Goal: Task Accomplishment & Management: Manage account settings

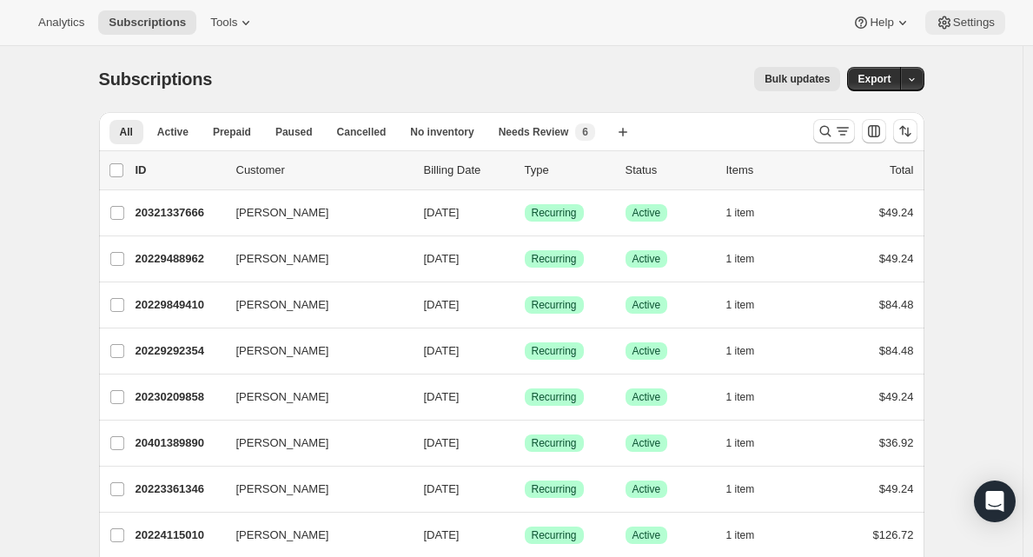
click at [962, 31] on button "Settings" at bounding box center [966, 22] width 80 height 24
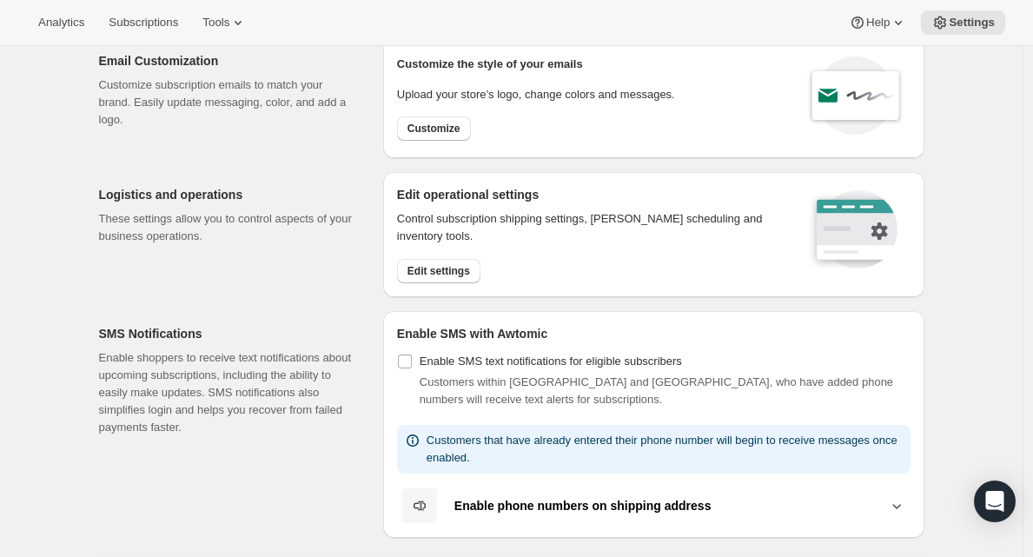
scroll to position [37, 0]
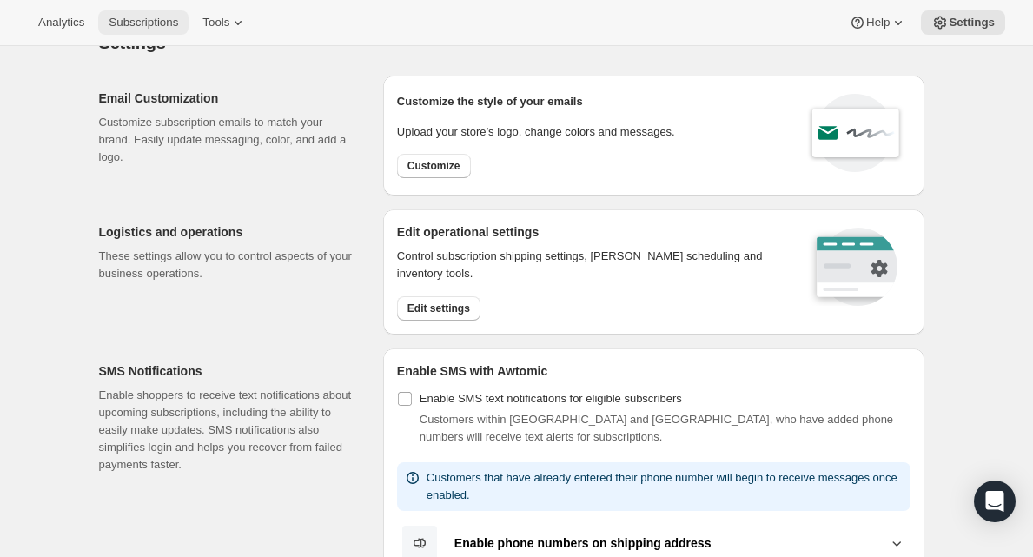
click at [125, 29] on span "Subscriptions" at bounding box center [144, 23] width 70 height 14
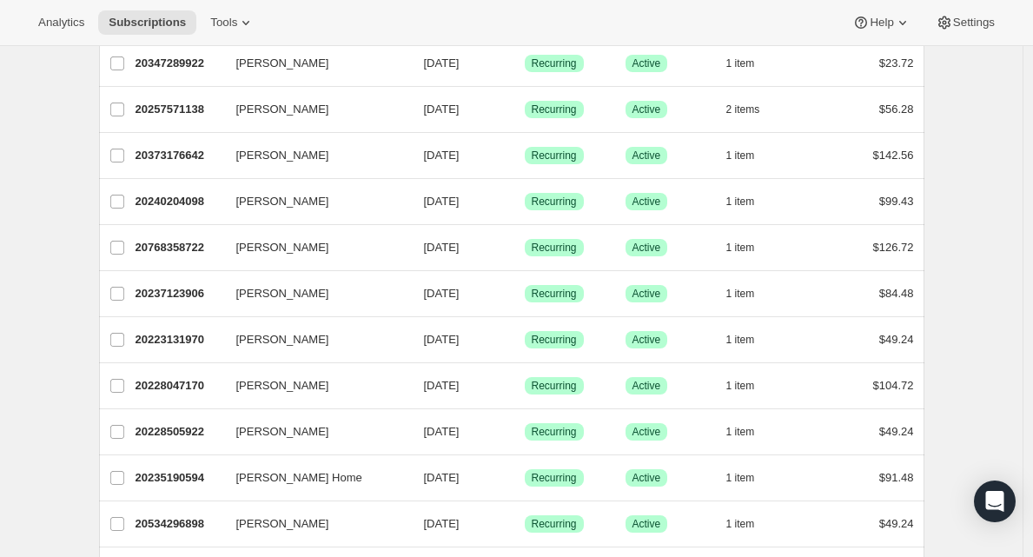
scroll to position [568, 0]
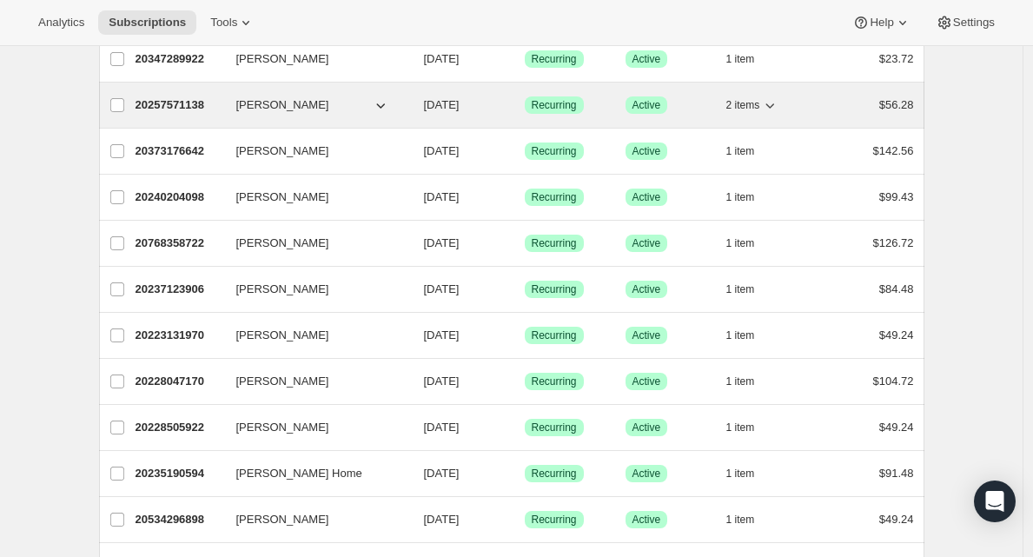
click at [188, 109] on p "20257571138" at bounding box center [179, 104] width 87 height 17
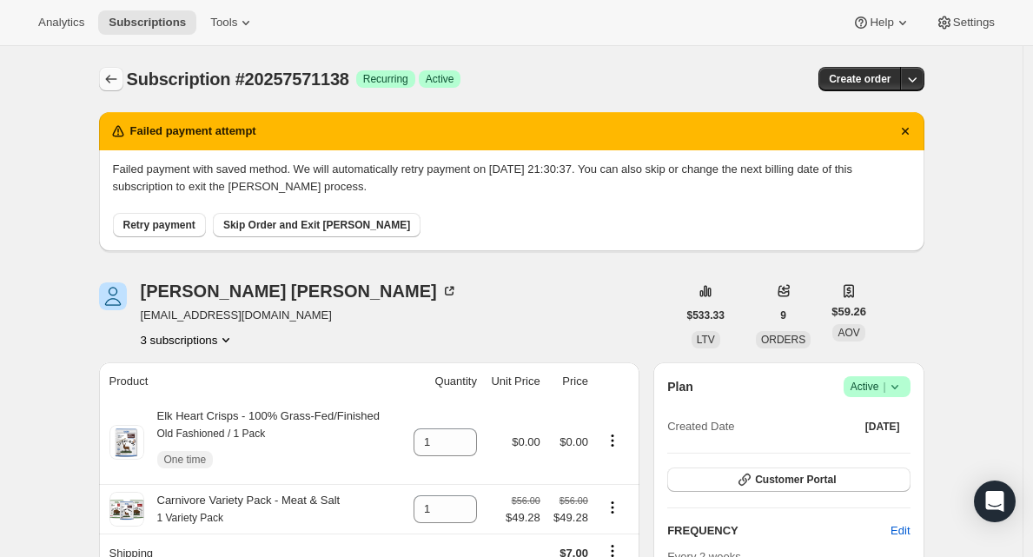
click at [115, 77] on icon "Subscriptions" at bounding box center [111, 78] width 17 height 17
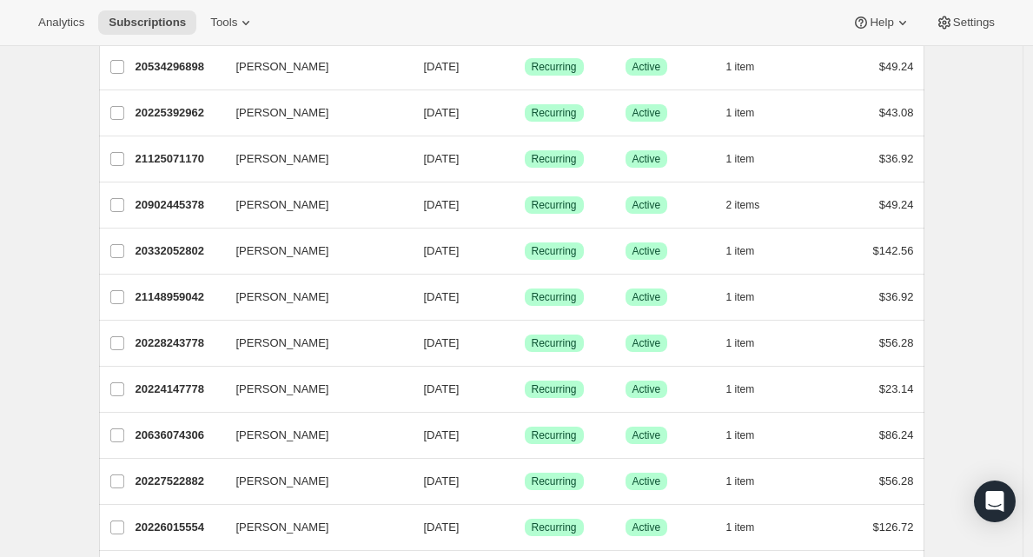
scroll to position [1024, 0]
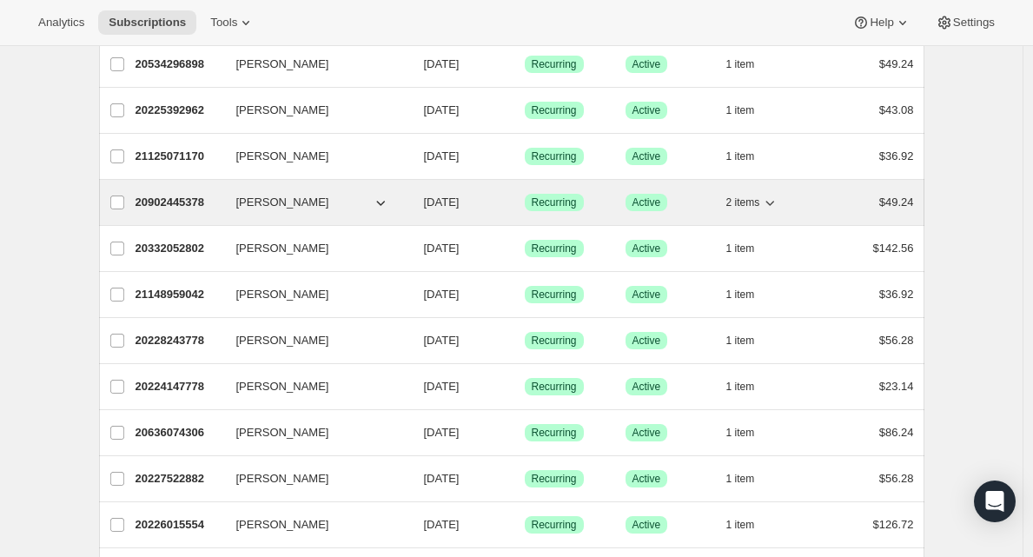
click at [180, 205] on p "20902445378" at bounding box center [179, 202] width 87 height 17
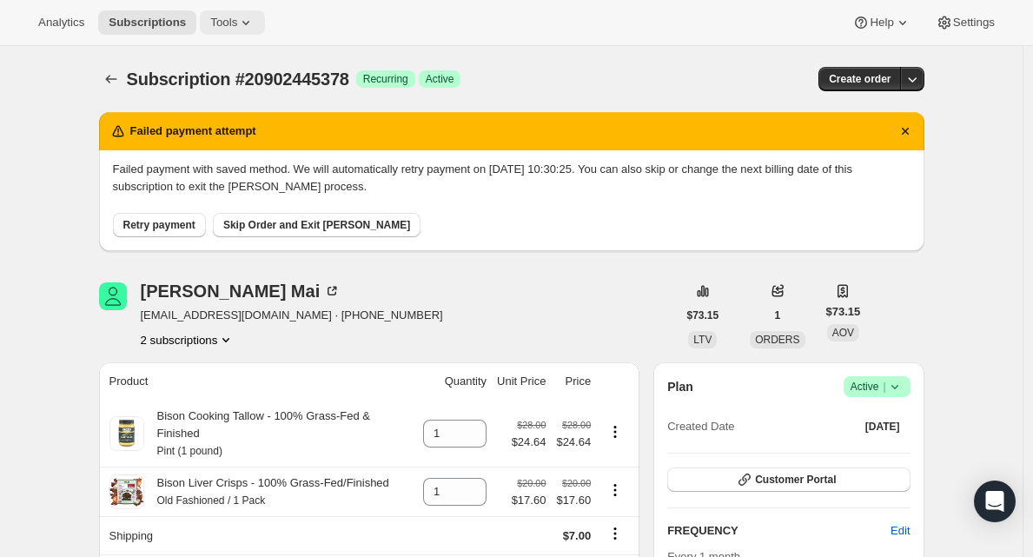
click at [229, 28] on span "Tools" at bounding box center [223, 23] width 27 height 14
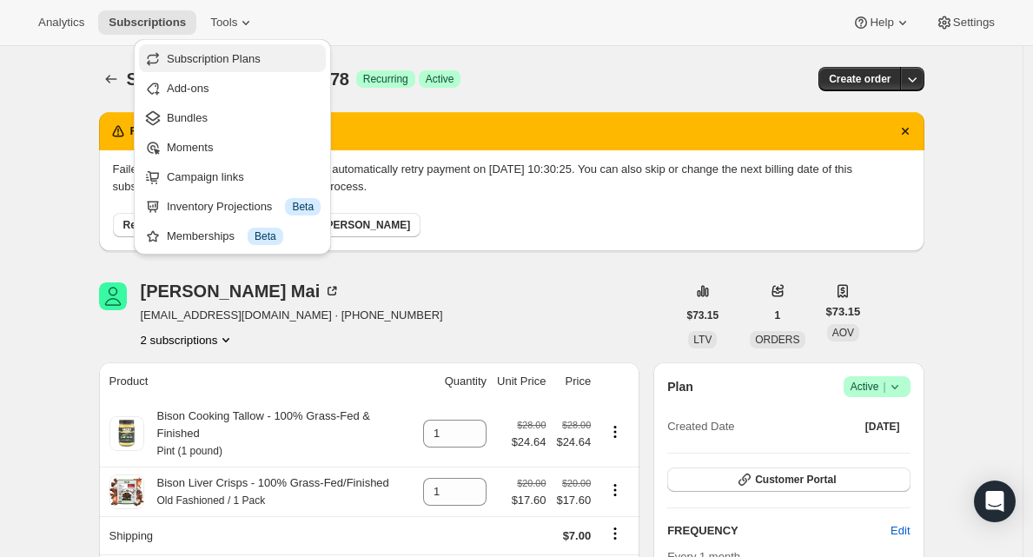
click at [230, 54] on span "Subscription Plans" at bounding box center [214, 58] width 94 height 13
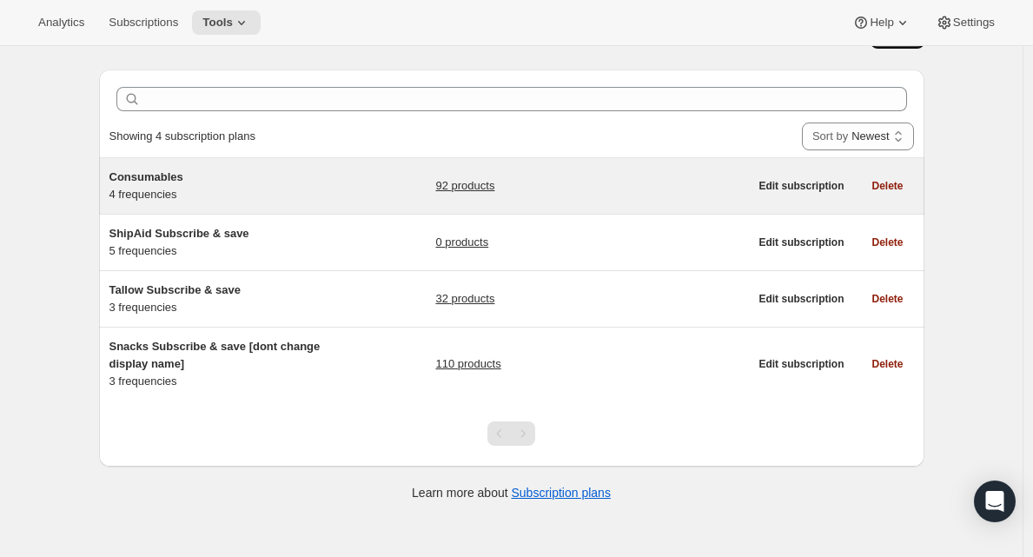
scroll to position [46, 0]
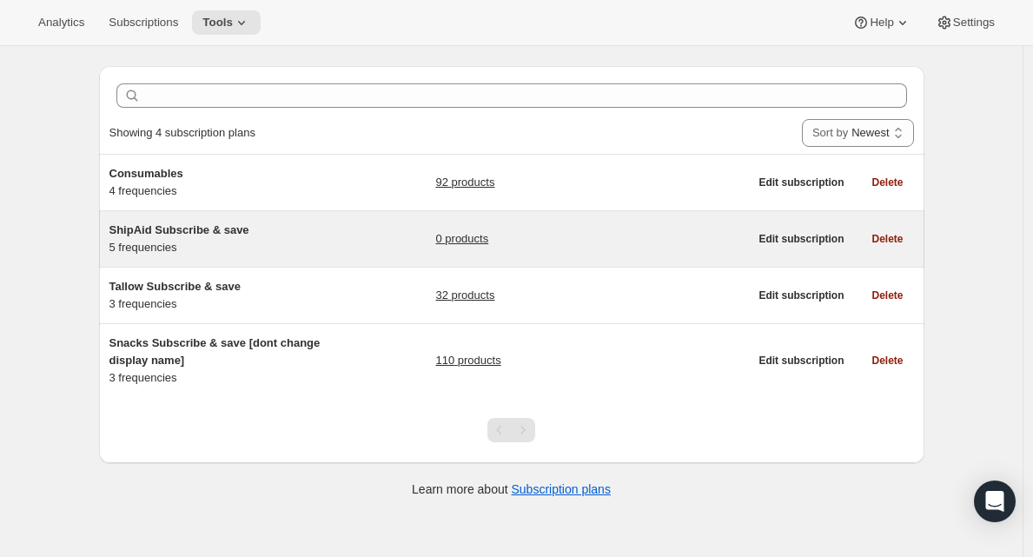
click at [455, 240] on link "0 products" at bounding box center [461, 238] width 53 height 17
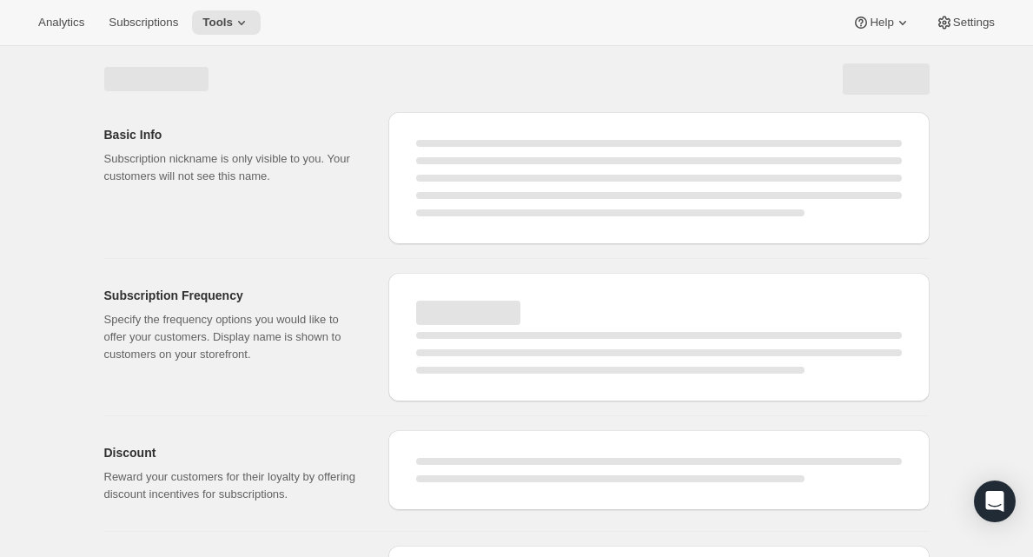
select select "WEEK"
select select "MONTH"
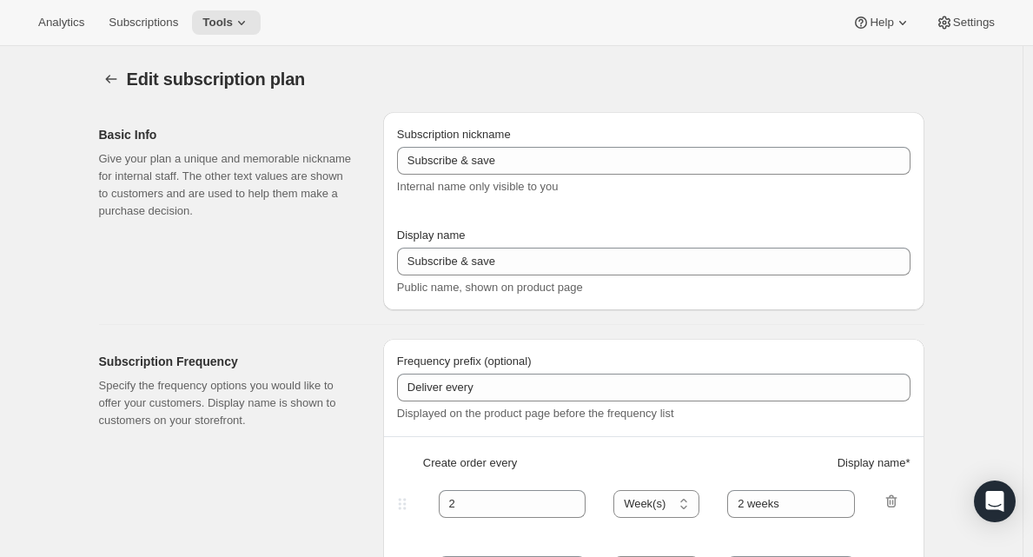
type input "ShipAid Subscribe & save"
type input "Delivers every"
type input "6"
select select "WEEK"
type input "6 weeks"
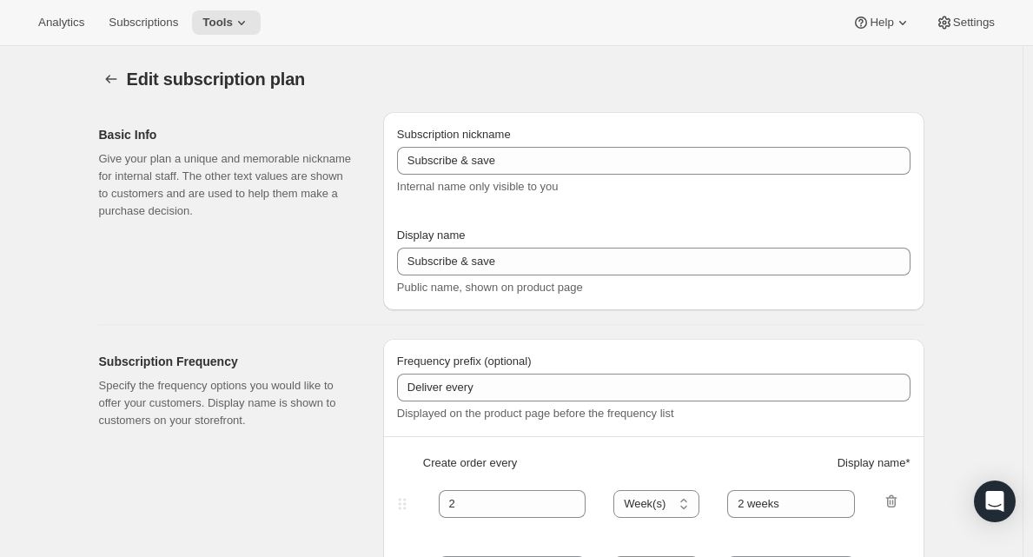
type input "12"
select select "MONTH"
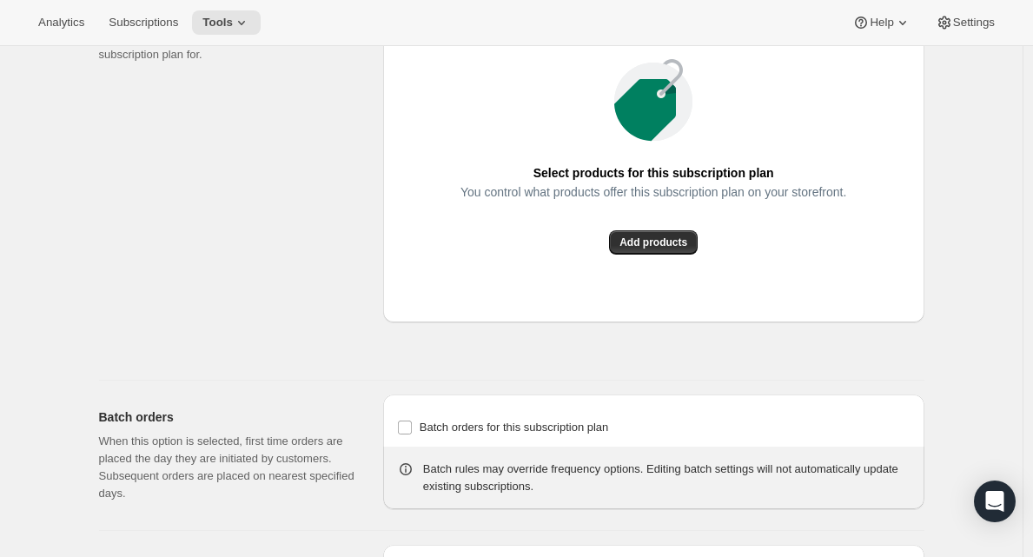
scroll to position [1320, 0]
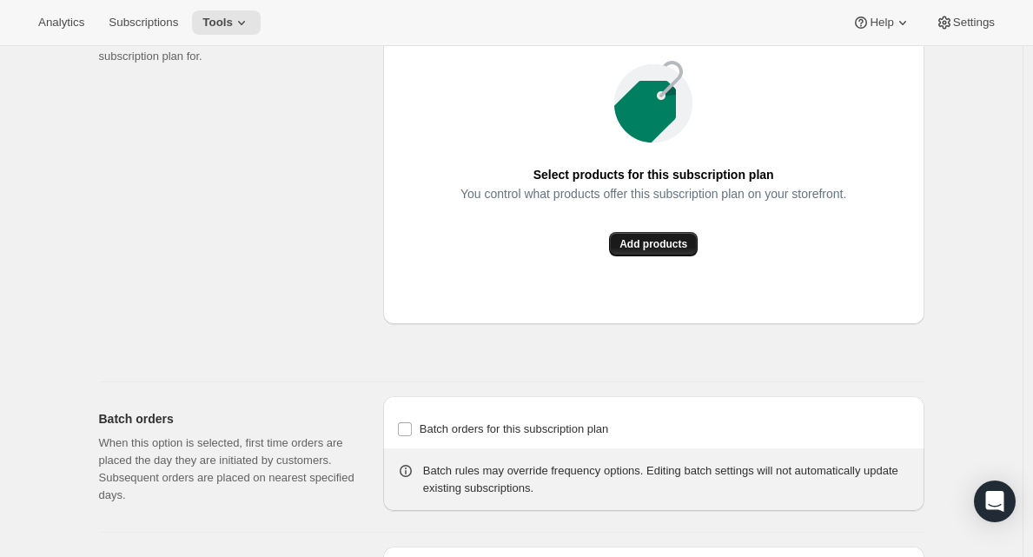
click at [653, 251] on span "Add products" at bounding box center [654, 244] width 68 height 14
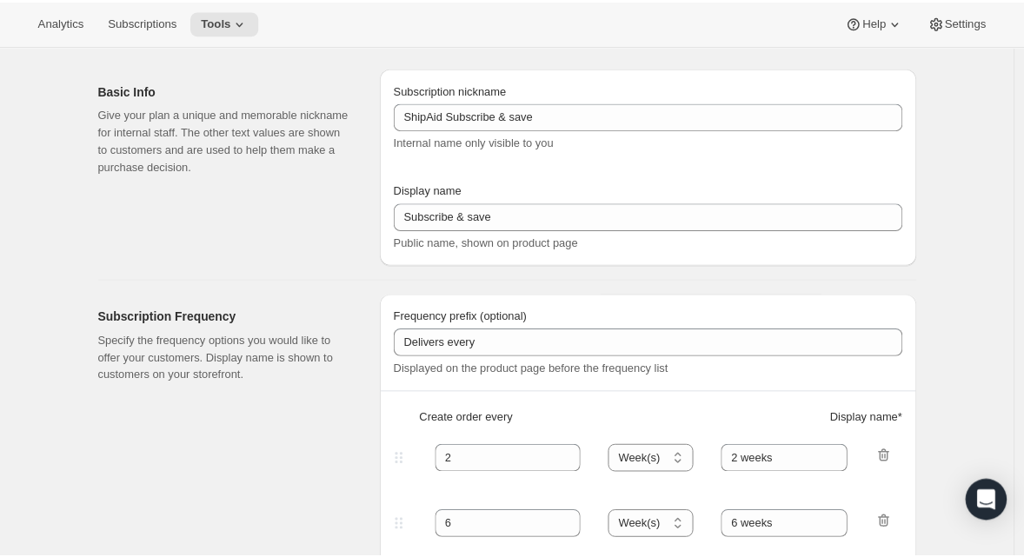
scroll to position [0, 0]
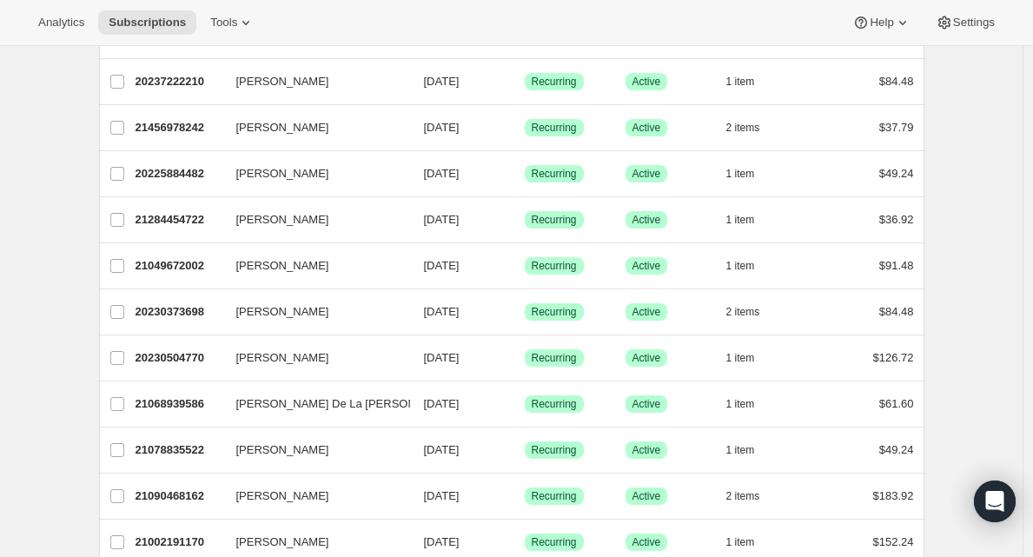
scroll to position [1522, 0]
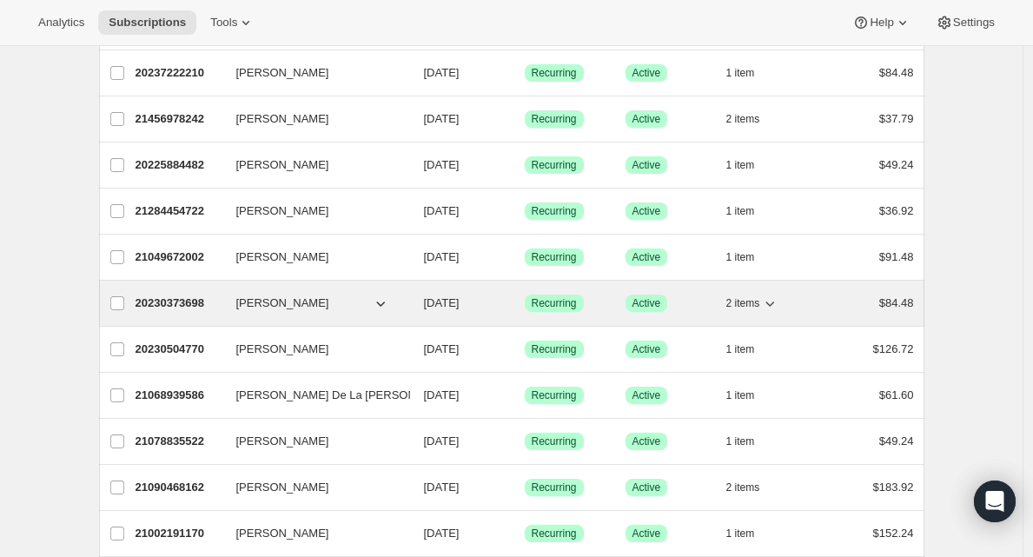
click at [176, 307] on p "20230373698" at bounding box center [179, 303] width 87 height 17
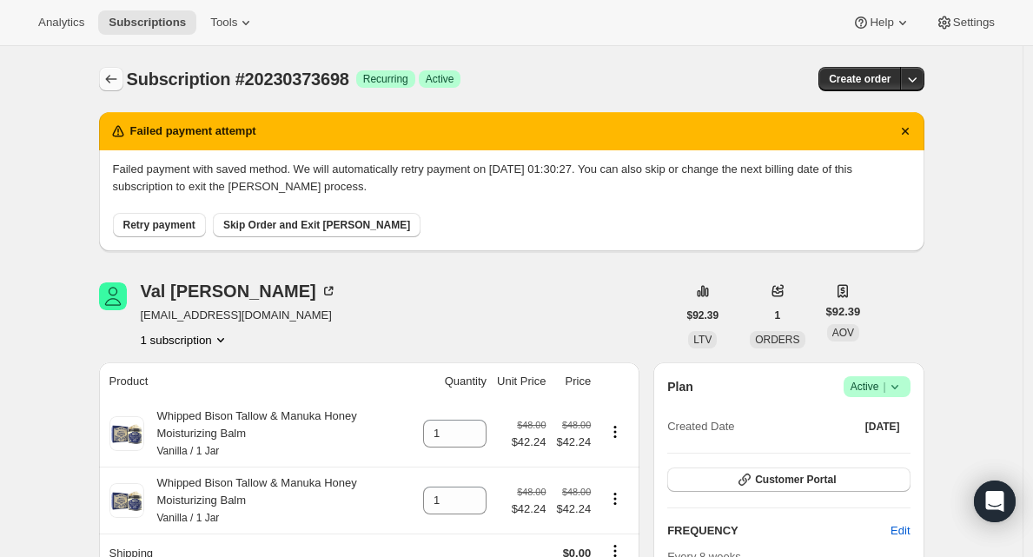
click at [116, 76] on icon "Subscriptions" at bounding box center [111, 78] width 17 height 17
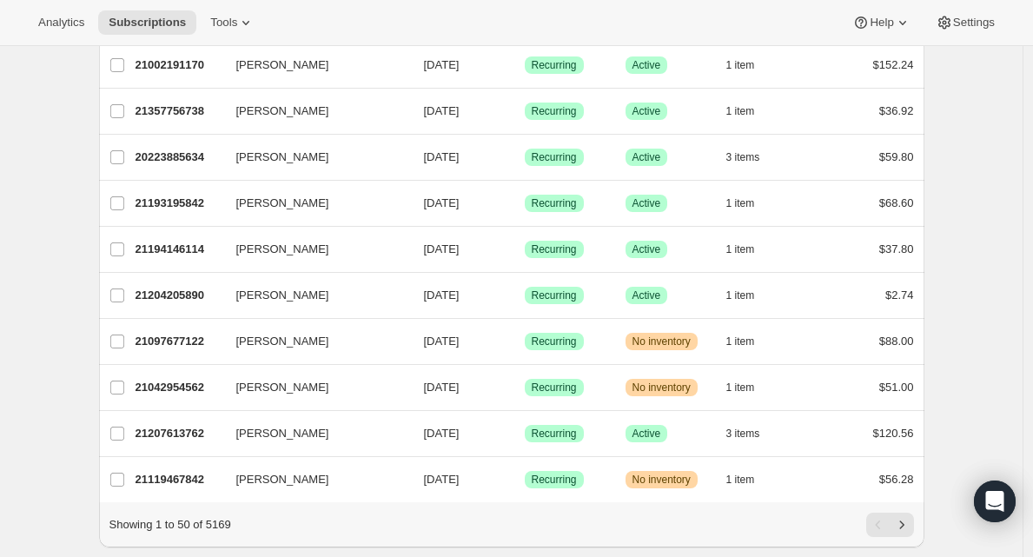
scroll to position [2046, 0]
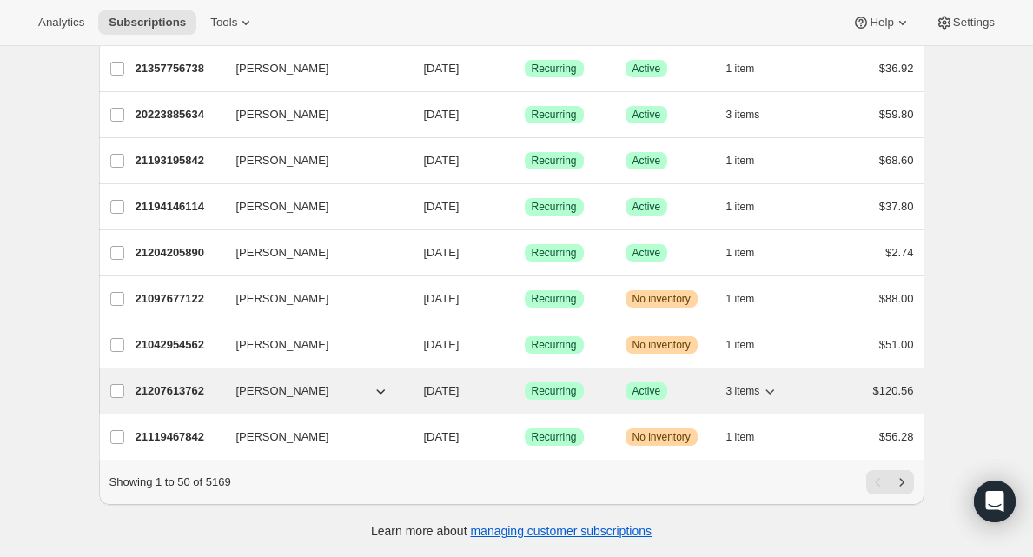
click at [198, 382] on p "21207613762" at bounding box center [179, 390] width 87 height 17
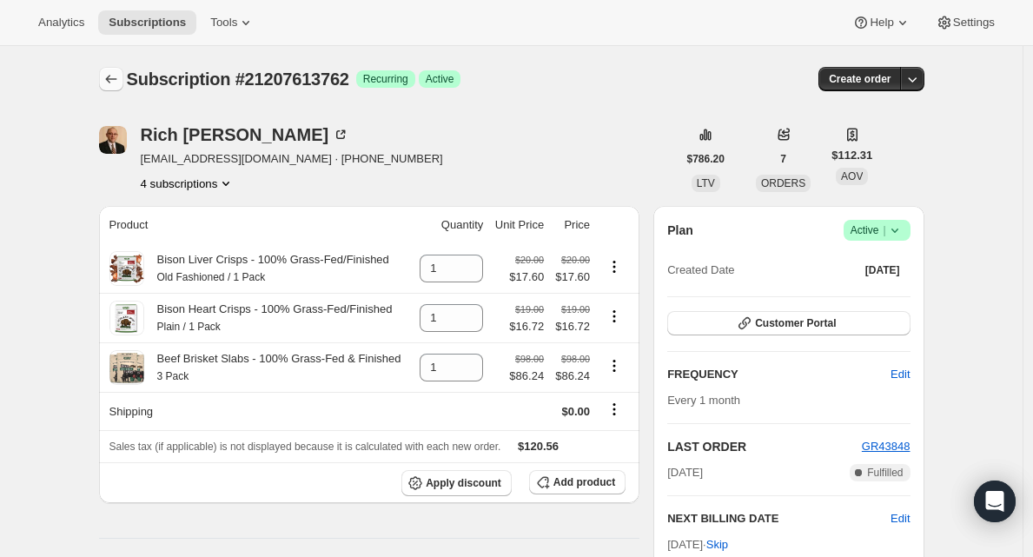
click at [111, 80] on icon "Subscriptions" at bounding box center [110, 79] width 11 height 9
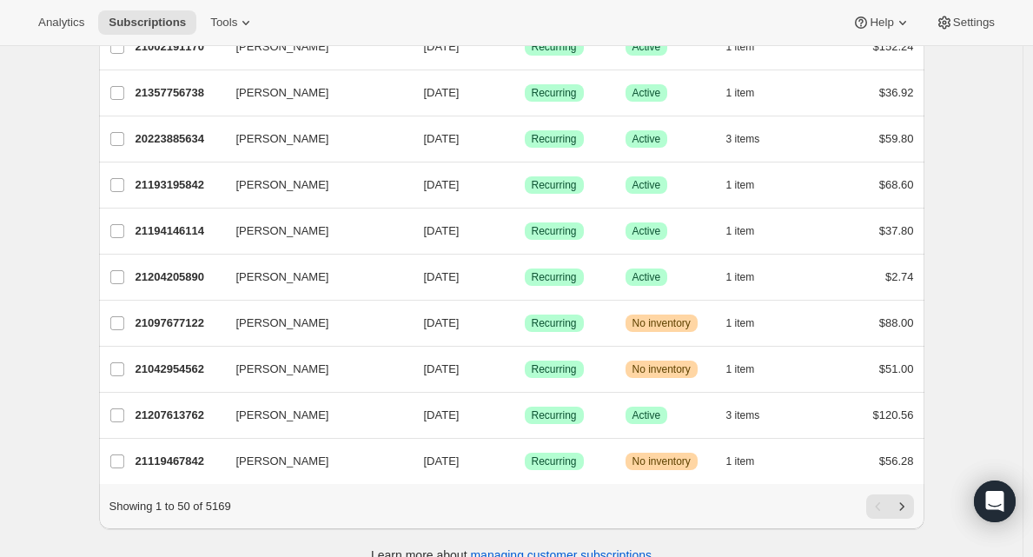
scroll to position [2046, 0]
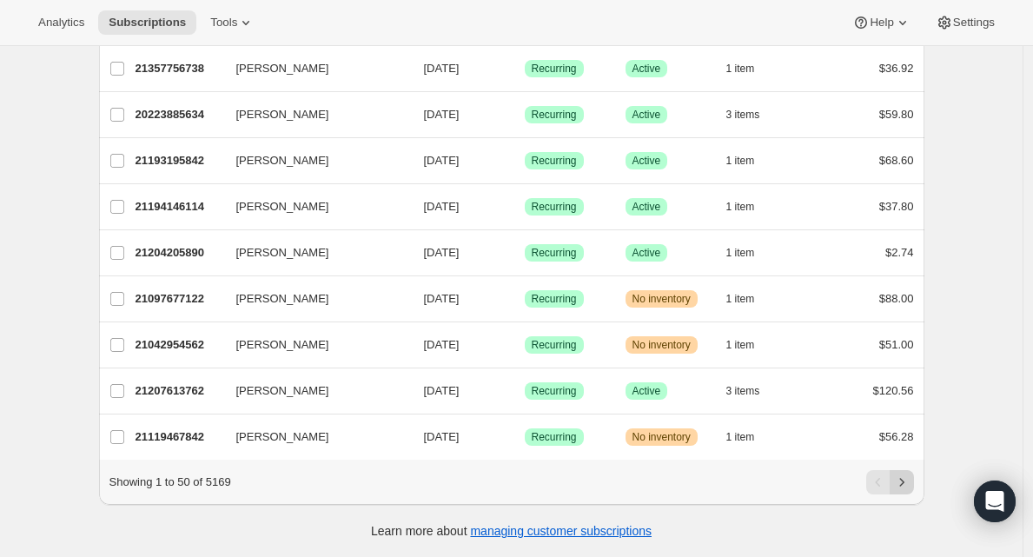
click at [910, 487] on icon "Next" at bounding box center [901, 482] width 17 height 17
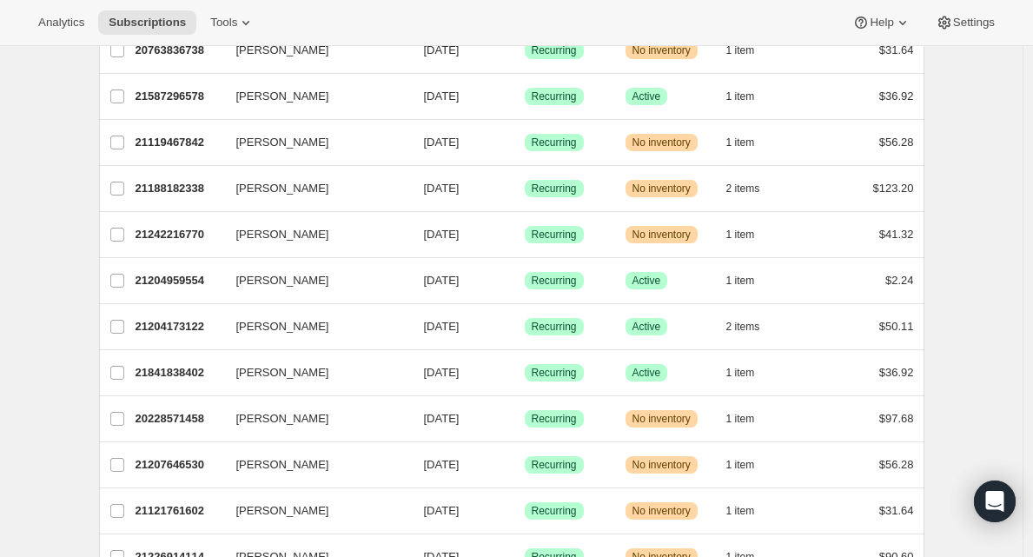
scroll to position [504, 0]
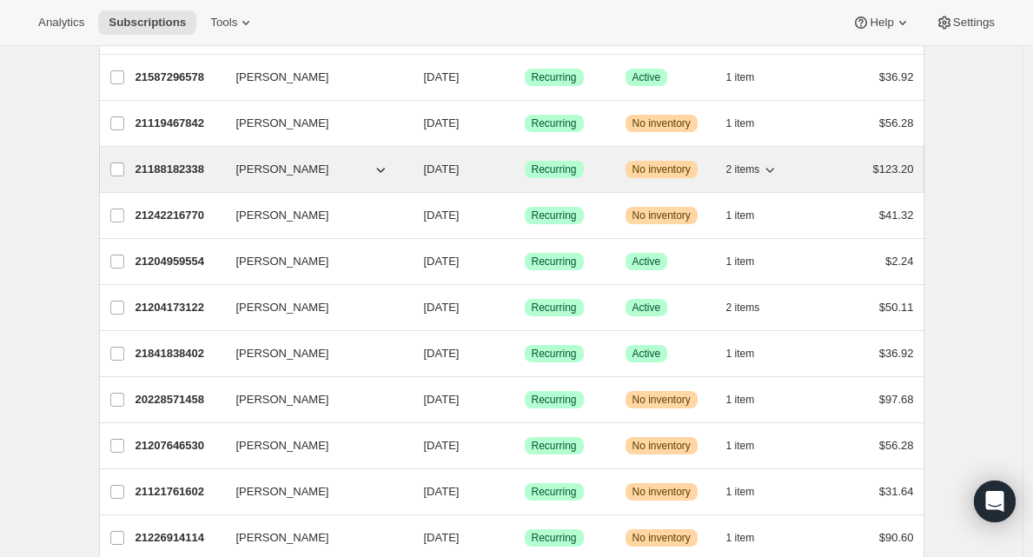
click at [181, 166] on p "21188182338" at bounding box center [179, 169] width 87 height 17
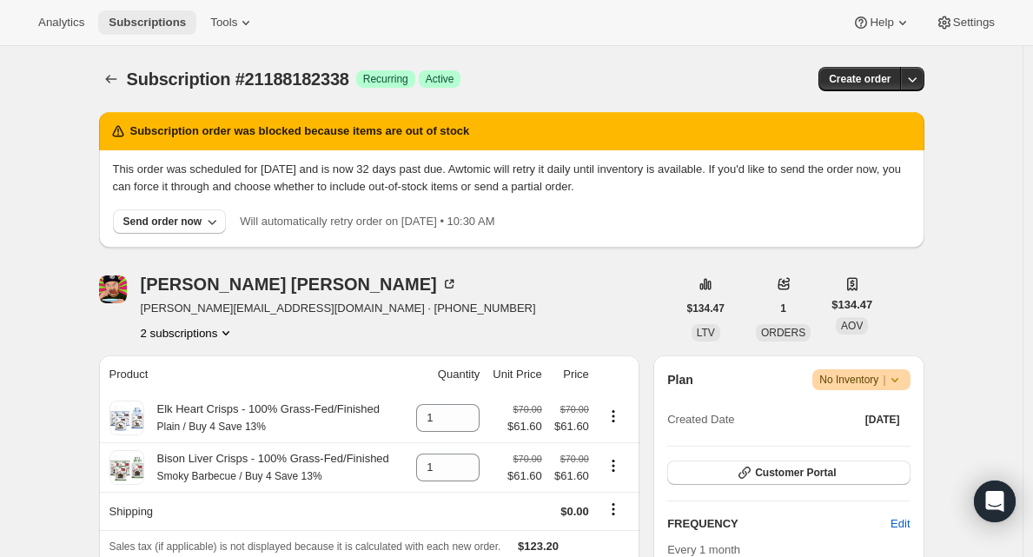
click at [139, 33] on button "Subscriptions" at bounding box center [147, 22] width 98 height 24
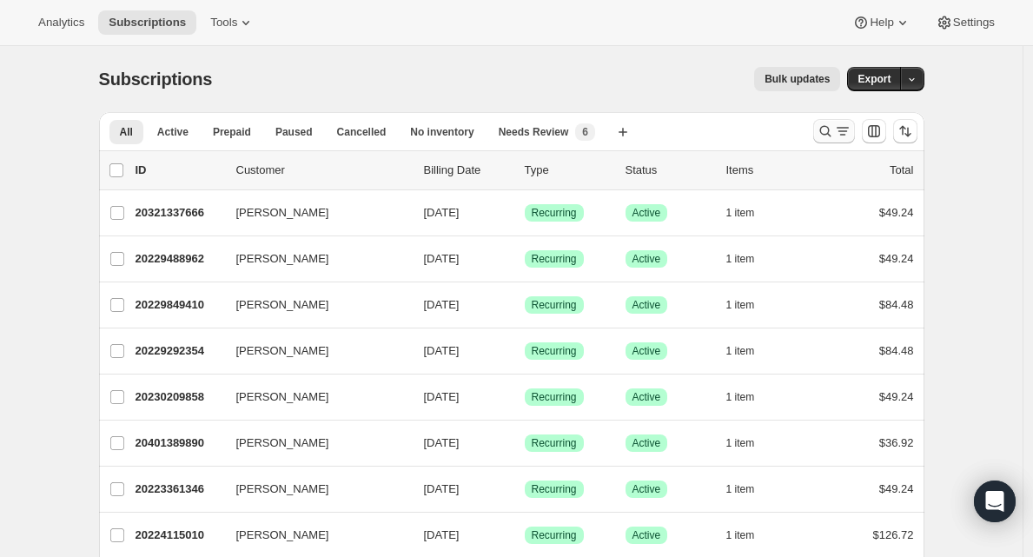
click at [827, 133] on icon "Search and filter results" at bounding box center [825, 131] width 17 height 17
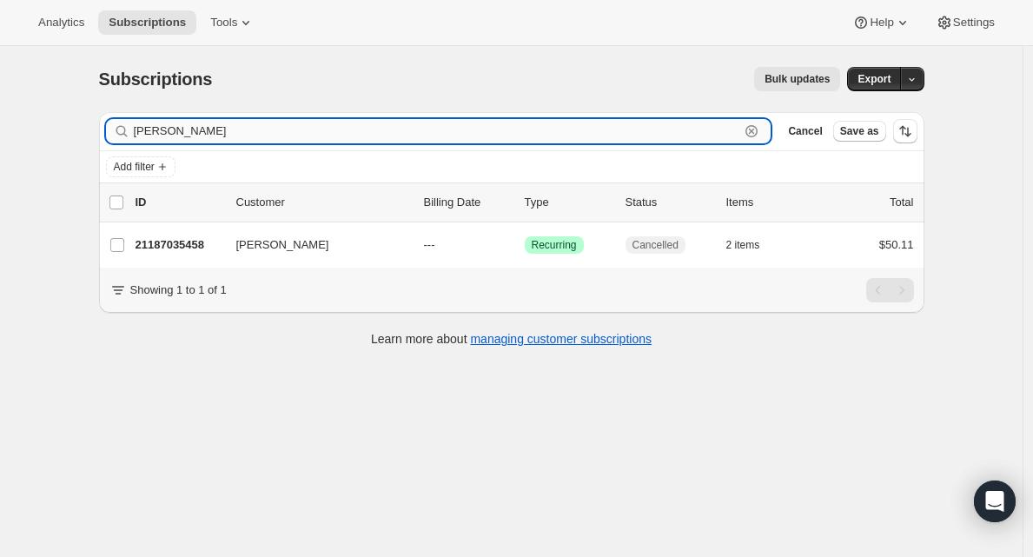
click at [274, 132] on input "Giovanni Solano" at bounding box center [437, 131] width 607 height 24
paste input "Cindy Walters"
type input "Cindy Walters"
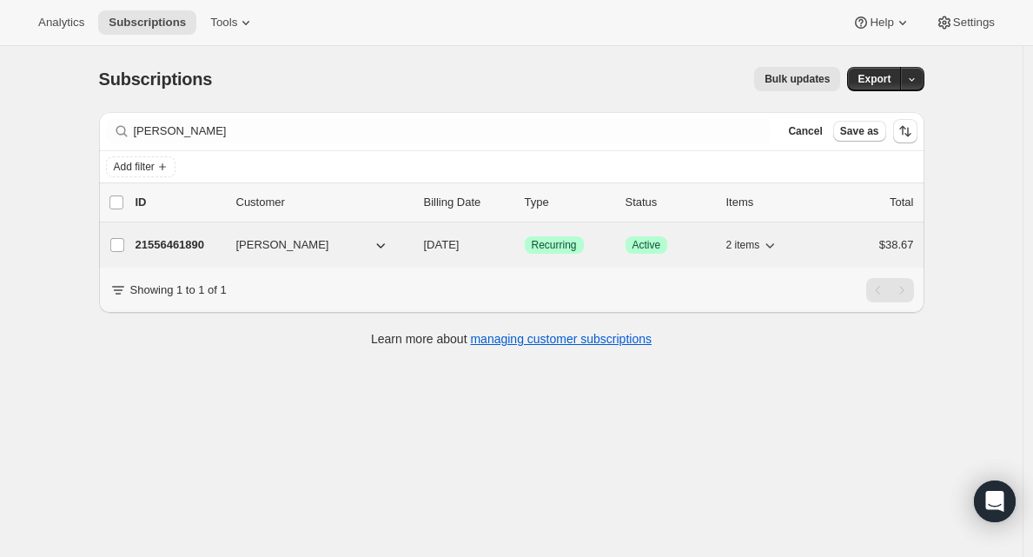
click at [193, 248] on p "21556461890" at bounding box center [179, 244] width 87 height 17
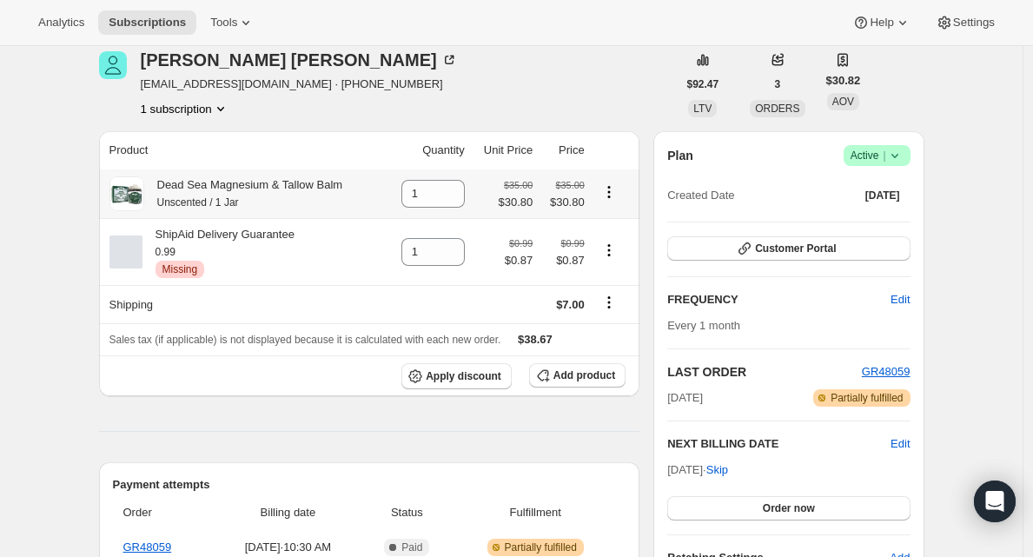
scroll to position [83, 0]
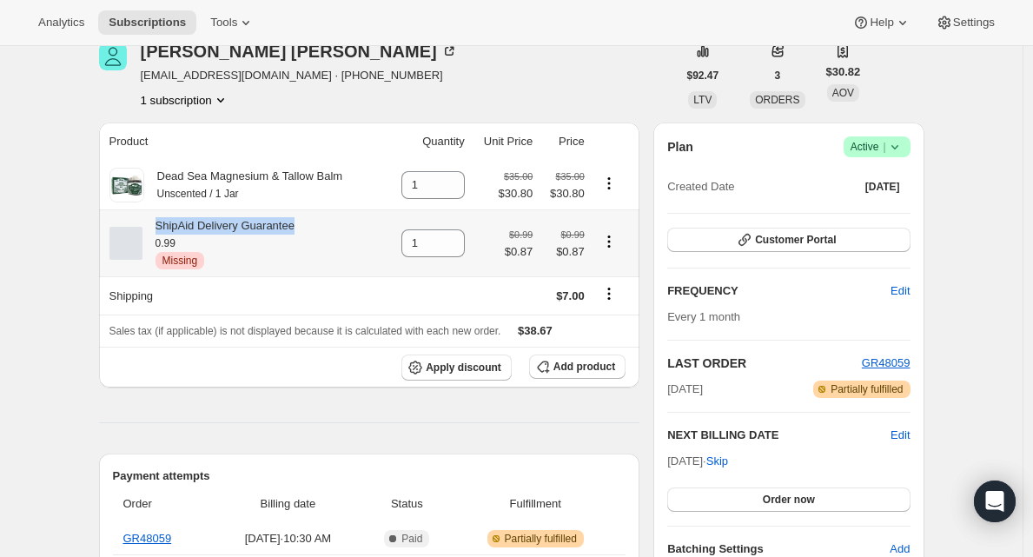
drag, startPoint x: 160, startPoint y: 229, endPoint x: 302, endPoint y: 228, distance: 141.7
click at [295, 228] on div "ShipAid Delivery Guarantee 0.99 Critical Missing" at bounding box center [219, 243] width 152 height 52
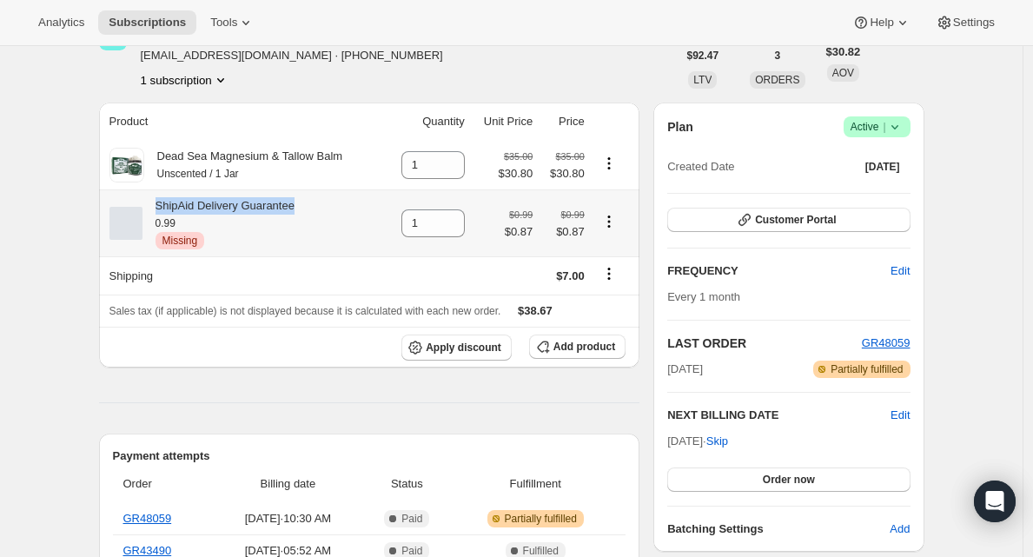
scroll to position [104, 0]
click at [222, 223] on div "ShipAid Delivery Guarantee 0.99 Critical Missing" at bounding box center [219, 222] width 152 height 52
click at [610, 227] on icon "Product actions" at bounding box center [608, 225] width 3 height 3
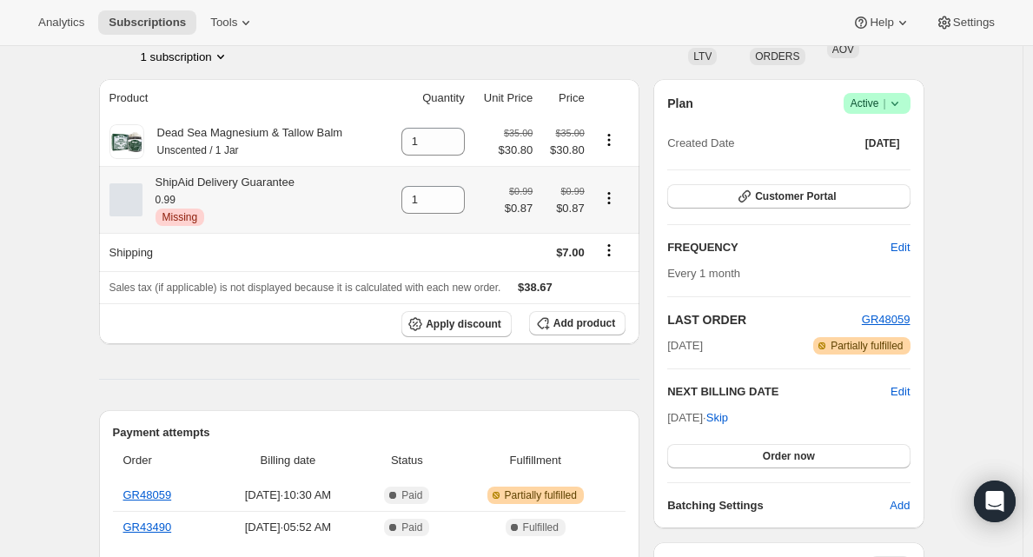
scroll to position [128, 0]
click at [577, 325] on span "Add product" at bounding box center [585, 322] width 62 height 14
click at [574, 322] on span "Add product" at bounding box center [585, 322] width 62 height 14
click at [598, 323] on span "Add product" at bounding box center [585, 322] width 62 height 14
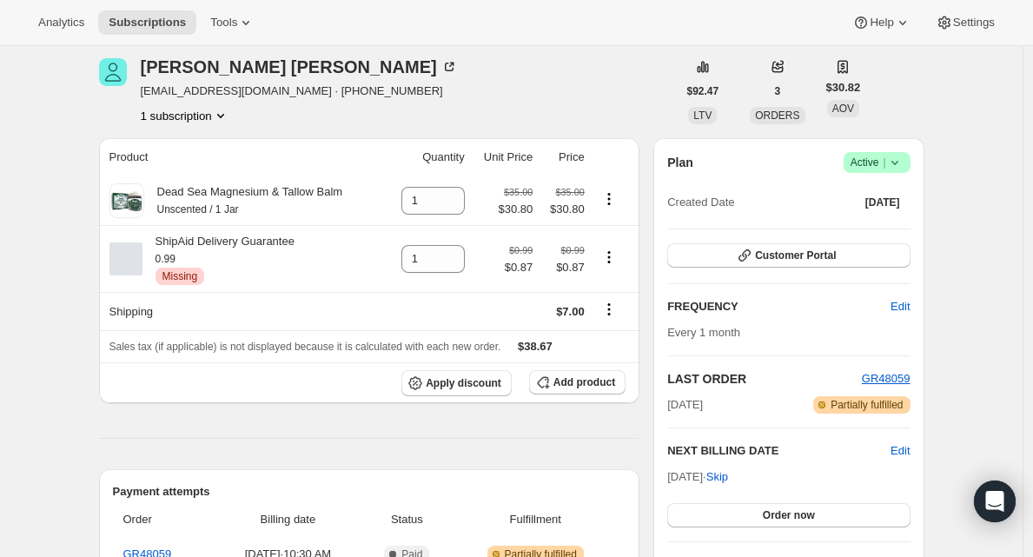
scroll to position [0, 0]
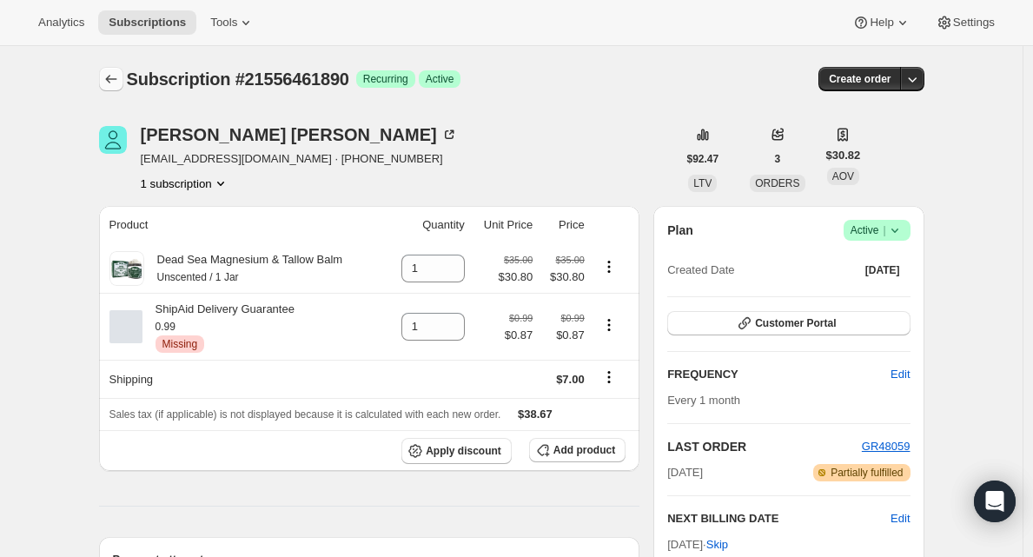
click at [117, 74] on icon "Subscriptions" at bounding box center [111, 78] width 17 height 17
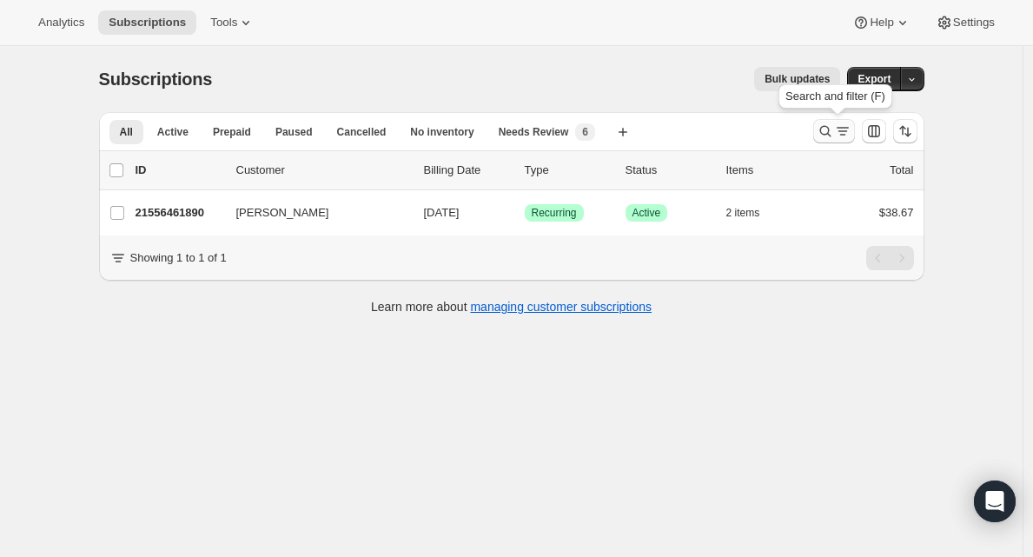
click at [842, 134] on icon "Search and filter results" at bounding box center [842, 131] width 17 height 17
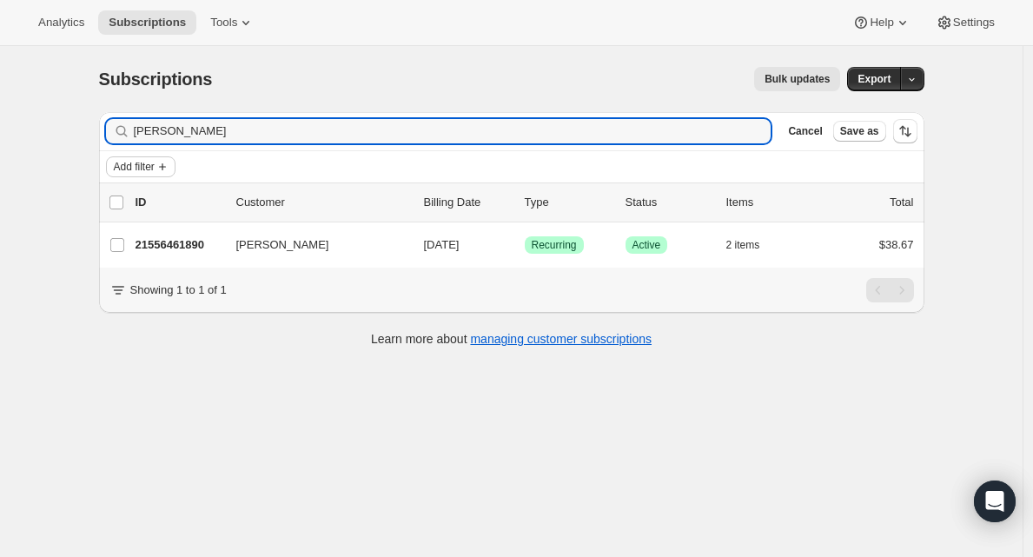
click at [140, 161] on span "Add filter" at bounding box center [134, 167] width 41 height 14
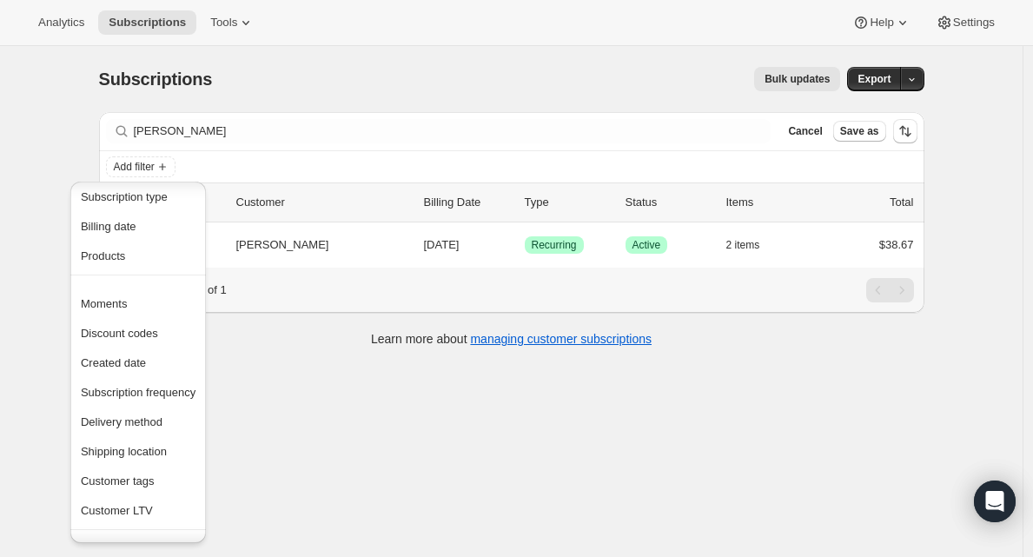
scroll to position [40, 0]
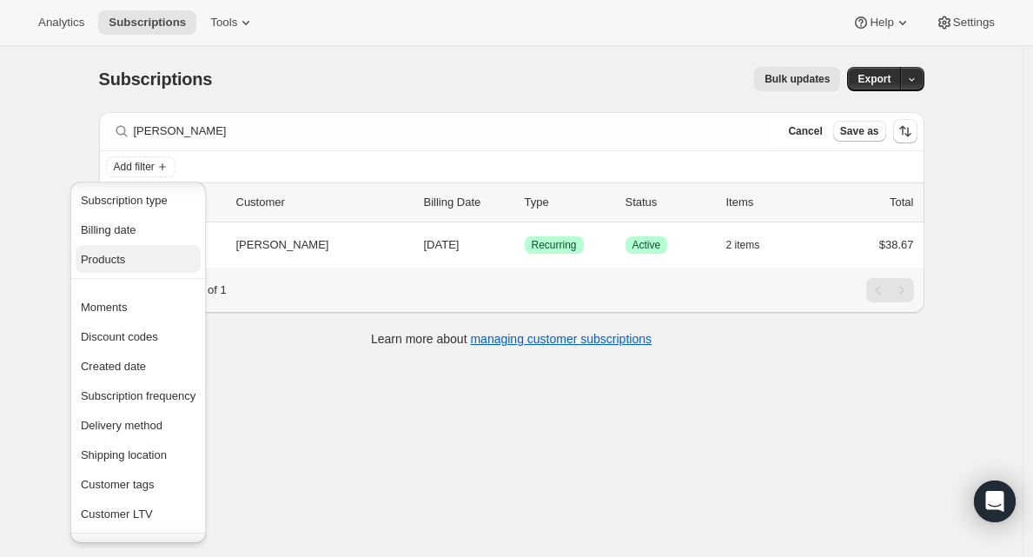
click at [121, 262] on span "Products" at bounding box center [103, 259] width 44 height 13
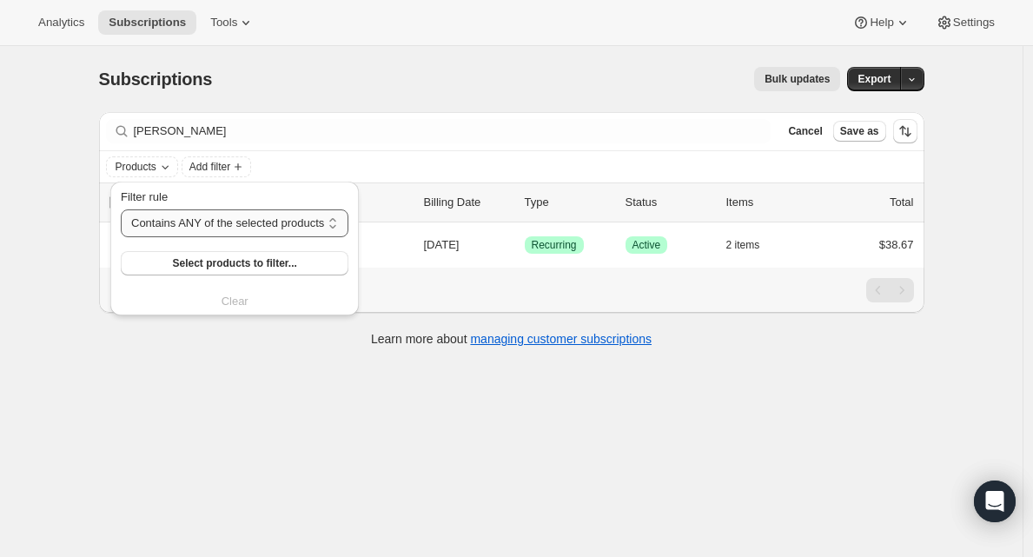
click at [229, 227] on select "Contains ANY of the selected products Contains ALL of the selected products Con…" at bounding box center [235, 223] width 228 height 28
click at [121, 209] on select "Contains ANY of the selected products Contains ALL of the selected products Con…" at bounding box center [235, 223] width 228 height 28
click at [225, 260] on span "Select products to filter..." at bounding box center [234, 263] width 124 height 14
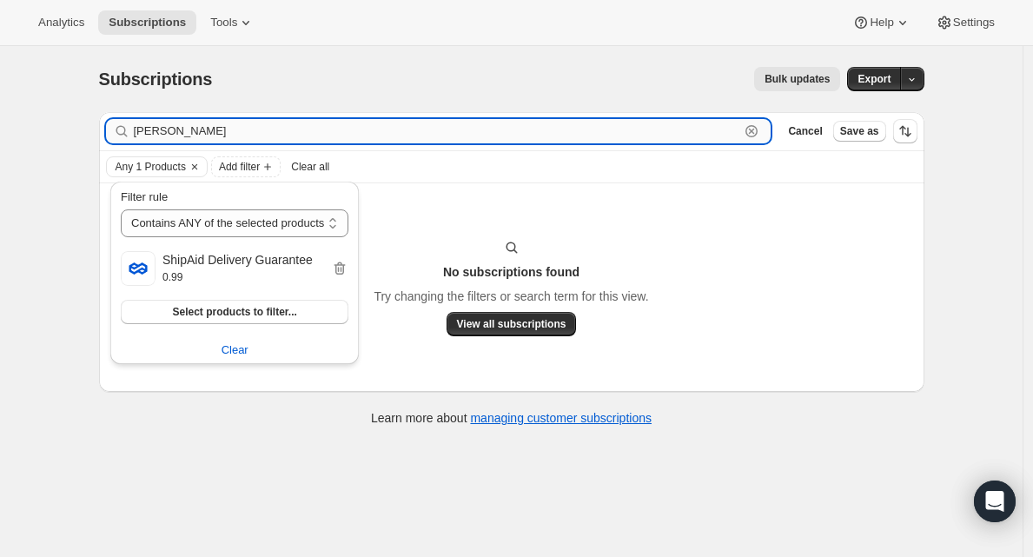
click at [244, 137] on input "Cindy Walters" at bounding box center [437, 131] width 607 height 24
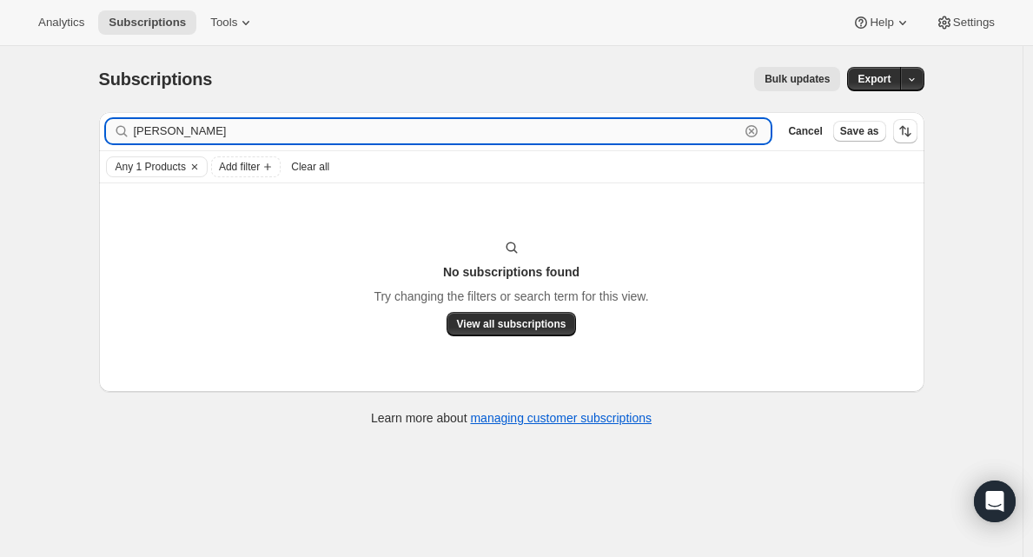
click at [244, 137] on input "Cindy Walters" at bounding box center [437, 131] width 607 height 24
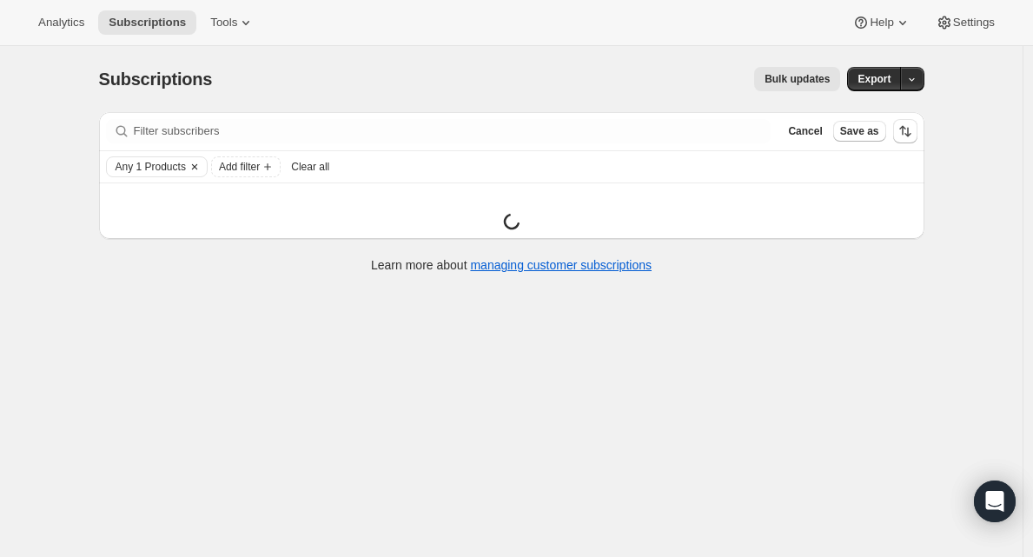
click at [170, 169] on span "Any 1 Products" at bounding box center [151, 167] width 70 height 14
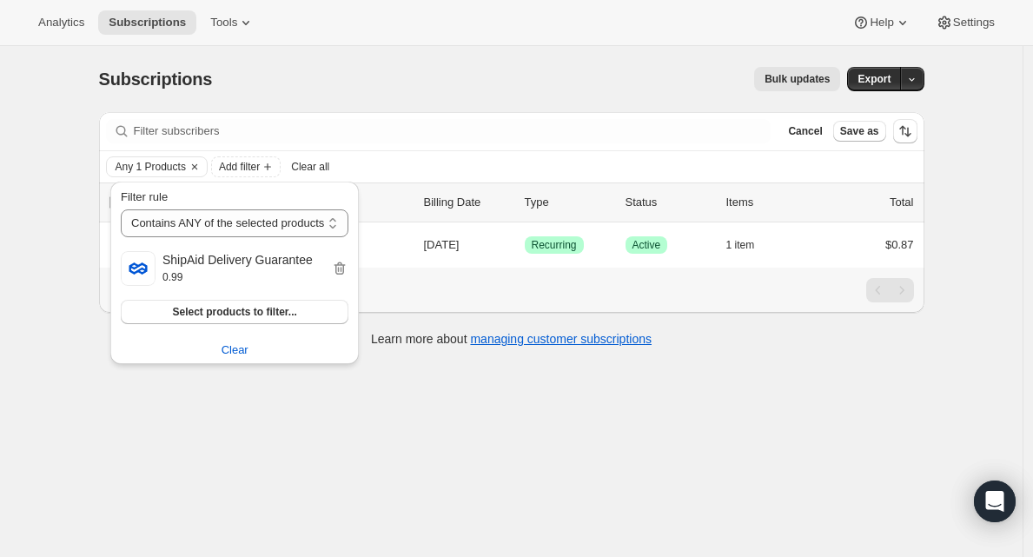
click at [504, 70] on div "Bulk updates" at bounding box center [536, 79] width 607 height 24
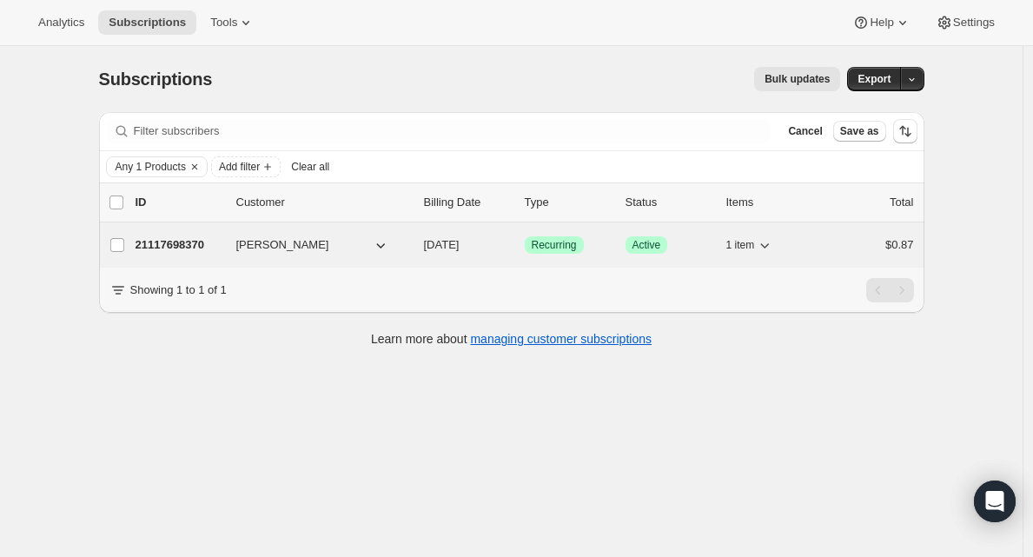
click at [199, 243] on p "21117698370" at bounding box center [179, 244] width 87 height 17
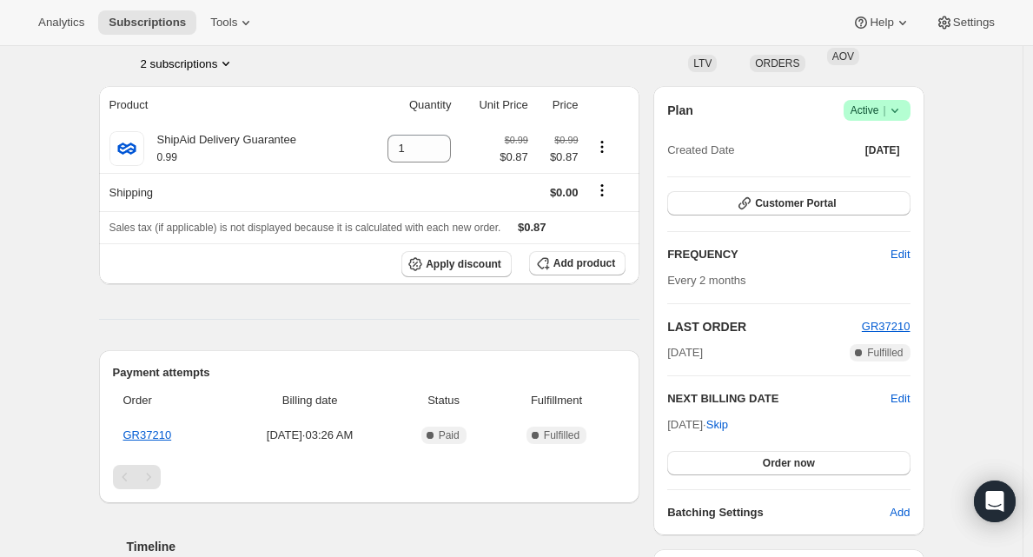
scroll to position [132, 0]
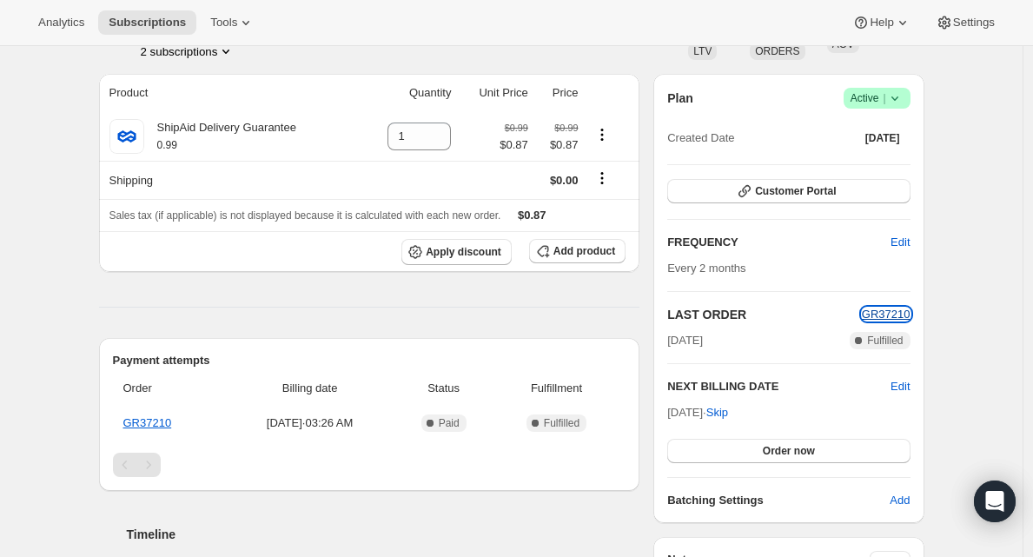
click at [892, 313] on span "GR37210" at bounding box center [886, 314] width 49 height 13
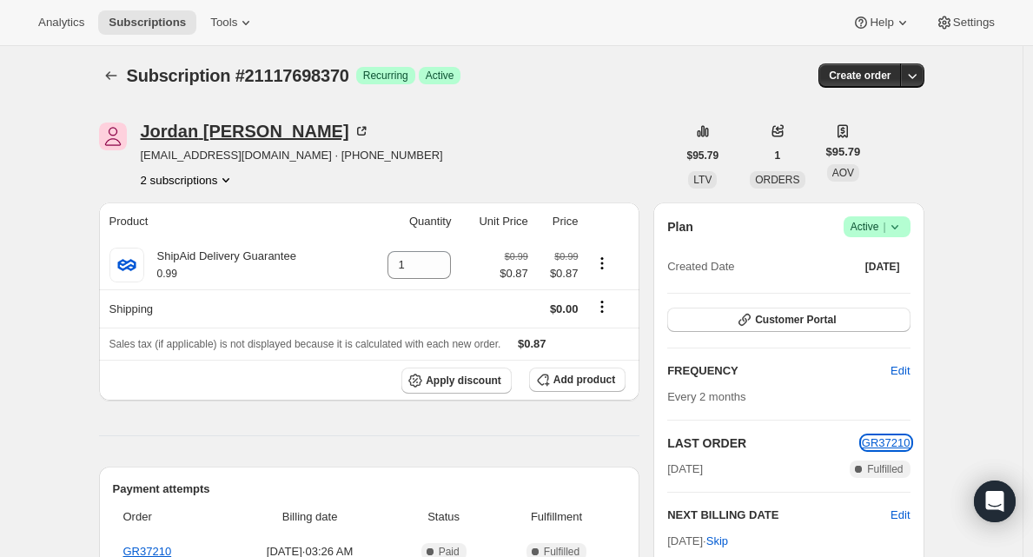
scroll to position [12, 0]
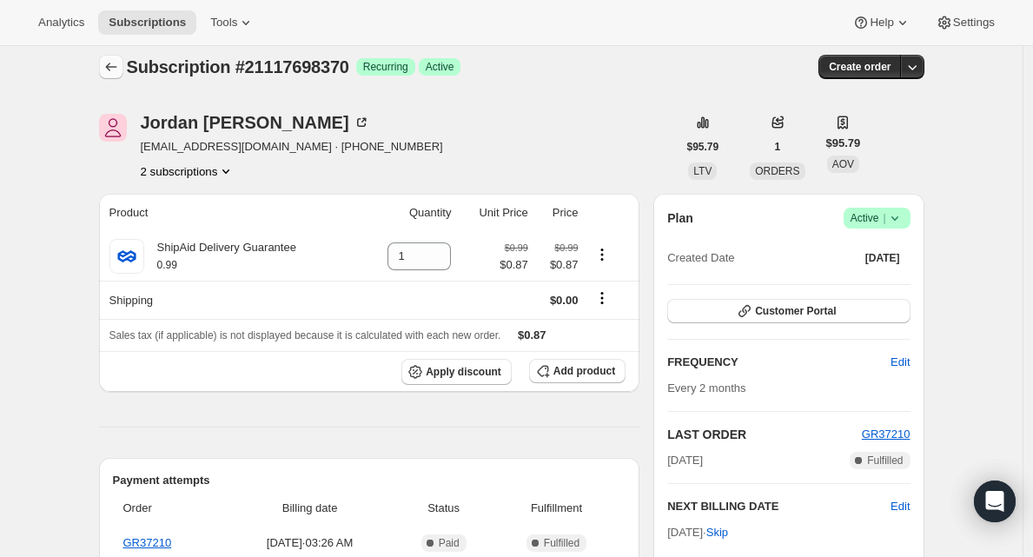
click at [117, 70] on icon "Subscriptions" at bounding box center [111, 66] width 17 height 17
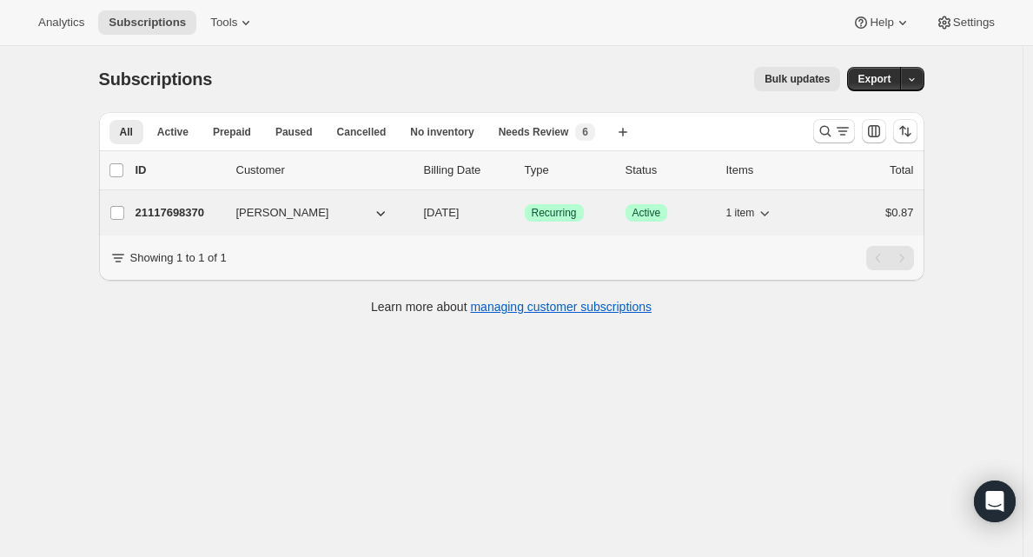
click at [189, 208] on p "21117698370" at bounding box center [179, 212] width 87 height 17
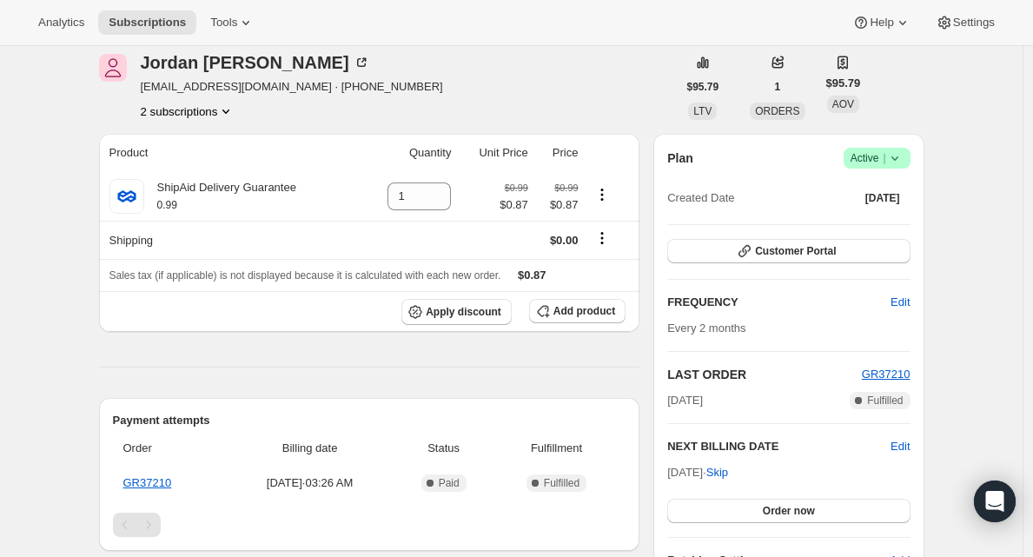
scroll to position [106, 0]
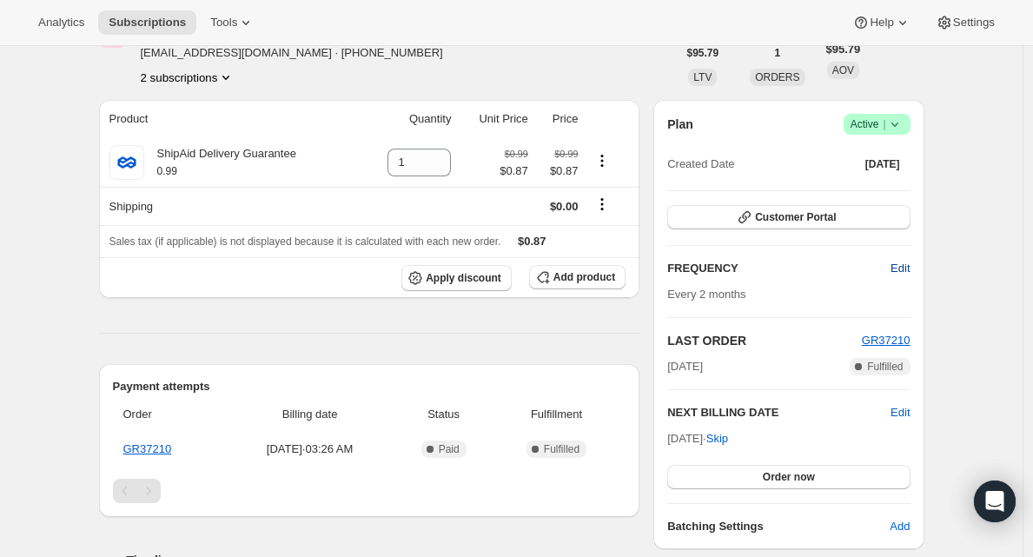
click at [900, 270] on span "Edit" at bounding box center [900, 268] width 19 height 17
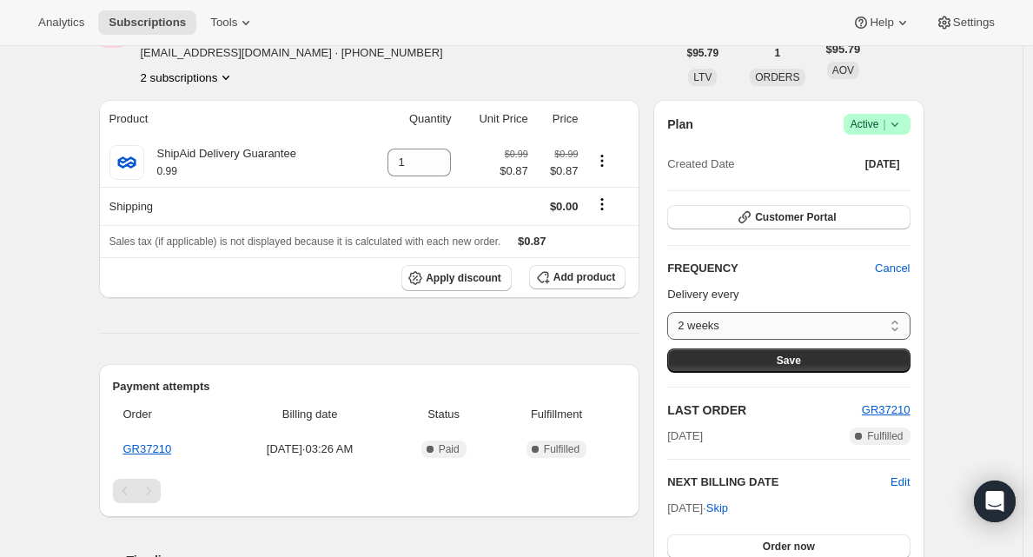
click at [780, 318] on select "2 weeks 6 weeks 1 month 2 months 3 months Custom..." at bounding box center [788, 326] width 242 height 28
select select "MONTH#1"
click at [672, 312] on select "2 weeks 6 weeks 1 month 2 months 3 months Custom..." at bounding box center [788, 326] width 242 height 28
drag, startPoint x: 790, startPoint y: 358, endPoint x: 857, endPoint y: 275, distance: 107.0
click at [858, 275] on div "FREQUENCY Cancel Delivery every 2 weeks 6 weeks 1 month 2 months 3 months Custo…" at bounding box center [788, 316] width 242 height 113
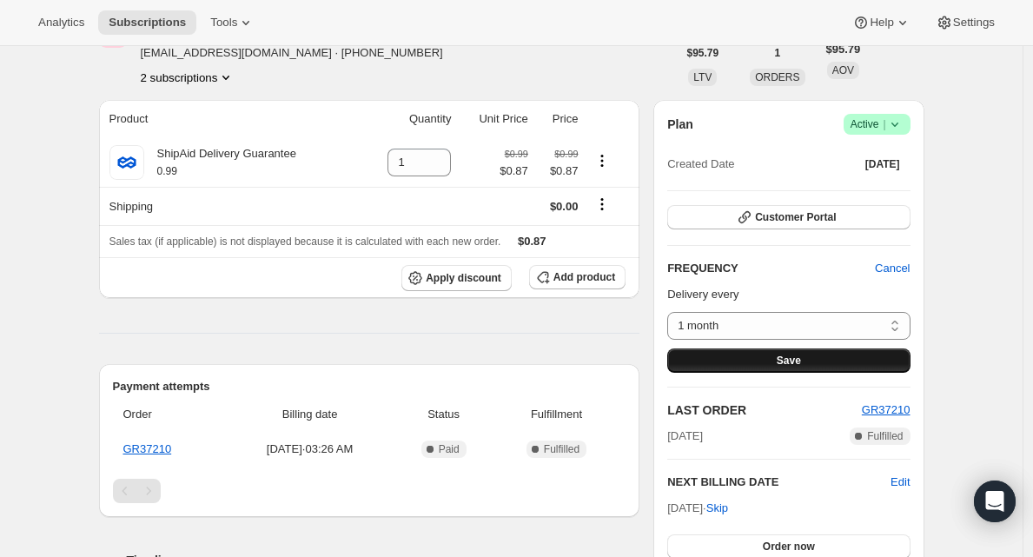
click at [790, 362] on span "Save" at bounding box center [789, 361] width 24 height 14
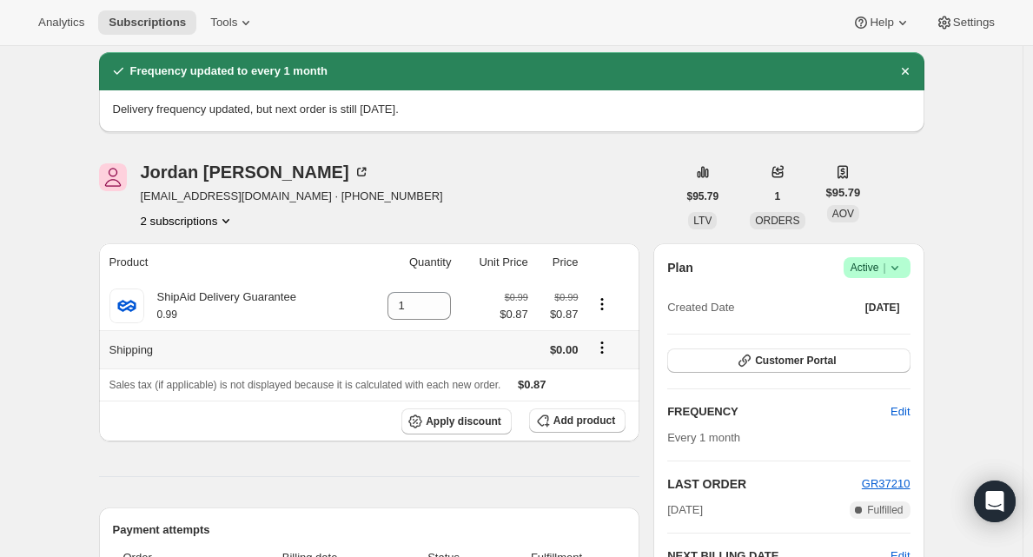
scroll to position [54, 0]
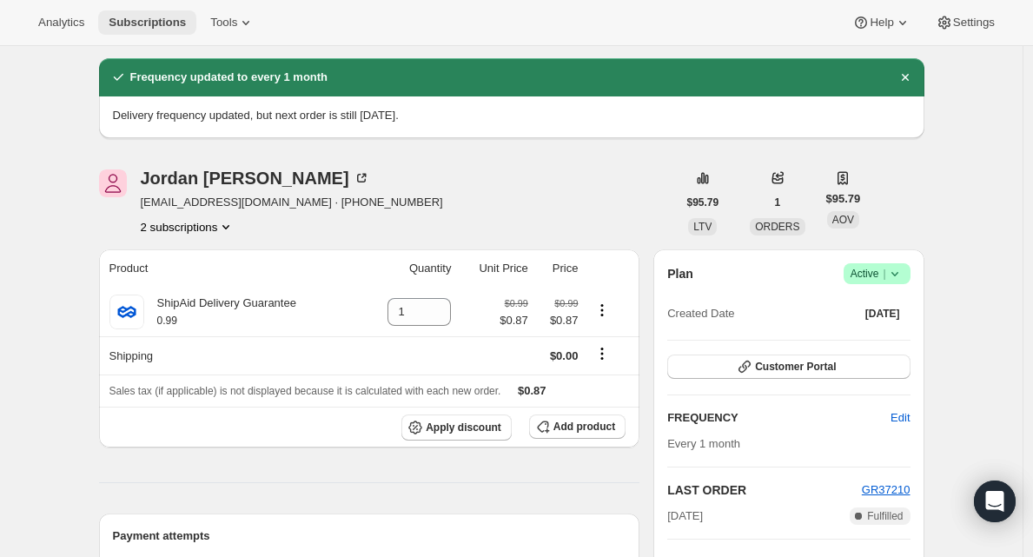
click at [169, 24] on span "Subscriptions" at bounding box center [147, 23] width 77 height 14
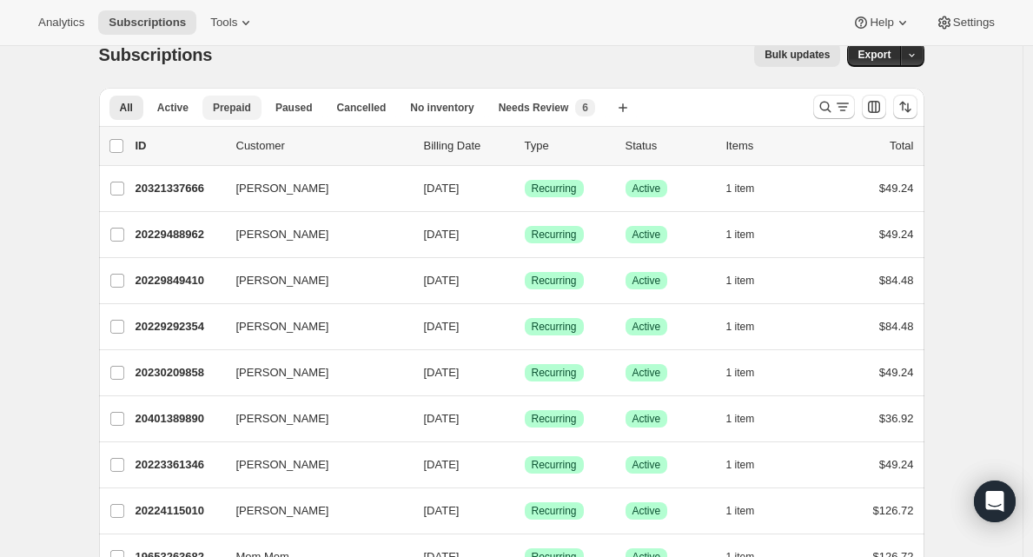
scroll to position [35, 0]
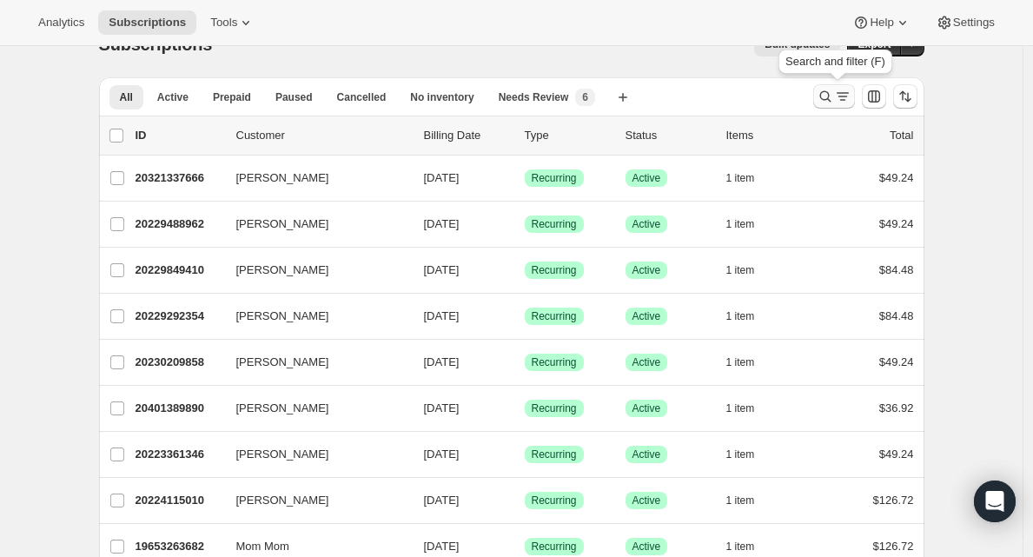
click at [850, 103] on icon "Search and filter results" at bounding box center [842, 96] width 17 height 17
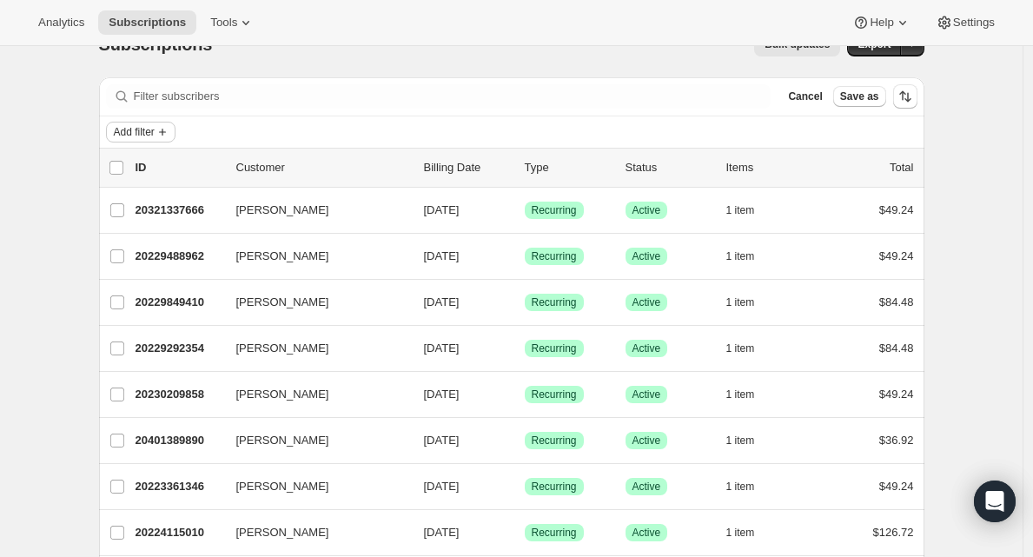
click at [145, 132] on span "Add filter" at bounding box center [134, 132] width 41 height 14
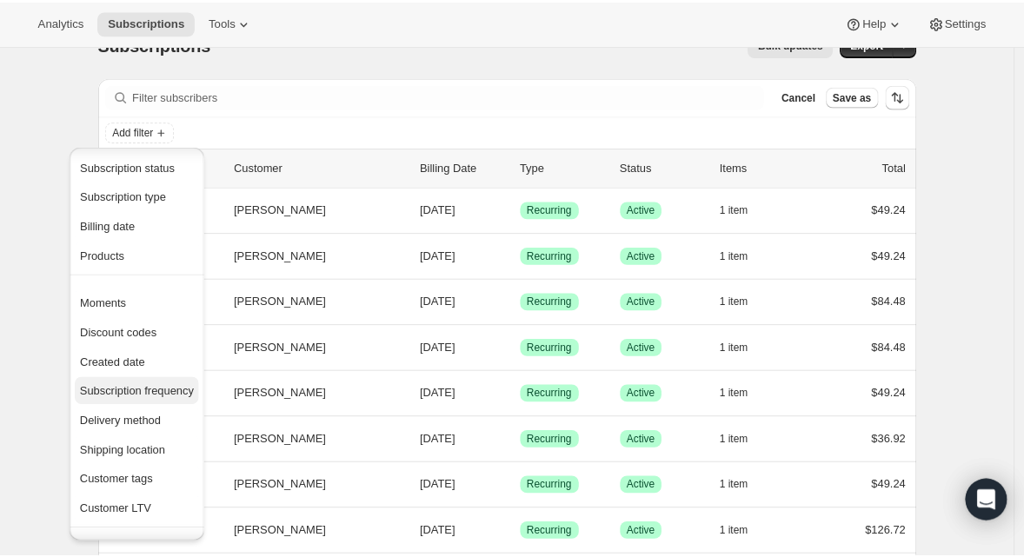
scroll to position [0, 0]
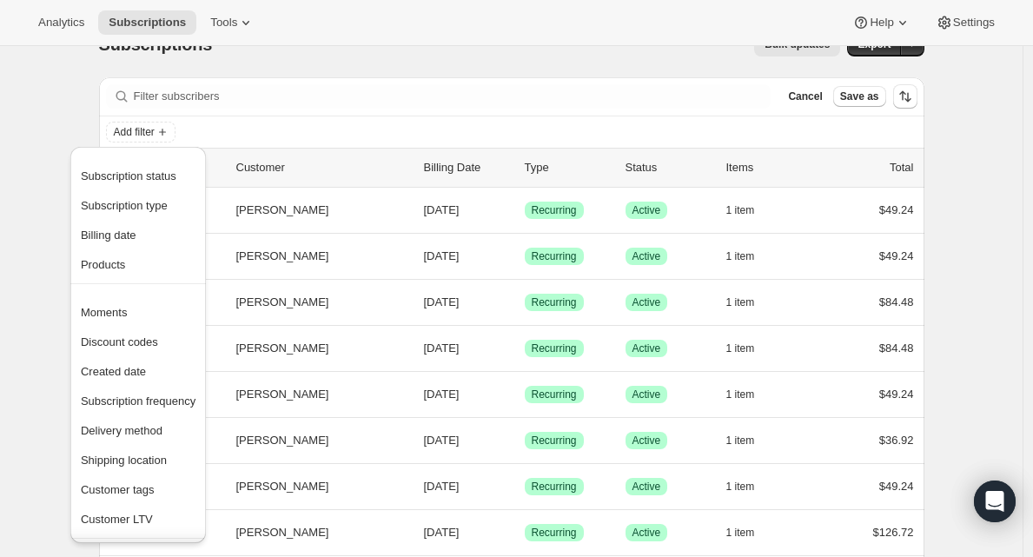
click at [388, 69] on div "Subscriptions. This page is ready Subscriptions Bulk updates More actions Bulk …" at bounding box center [512, 44] width 826 height 66
